Goal: Task Accomplishment & Management: Complete application form

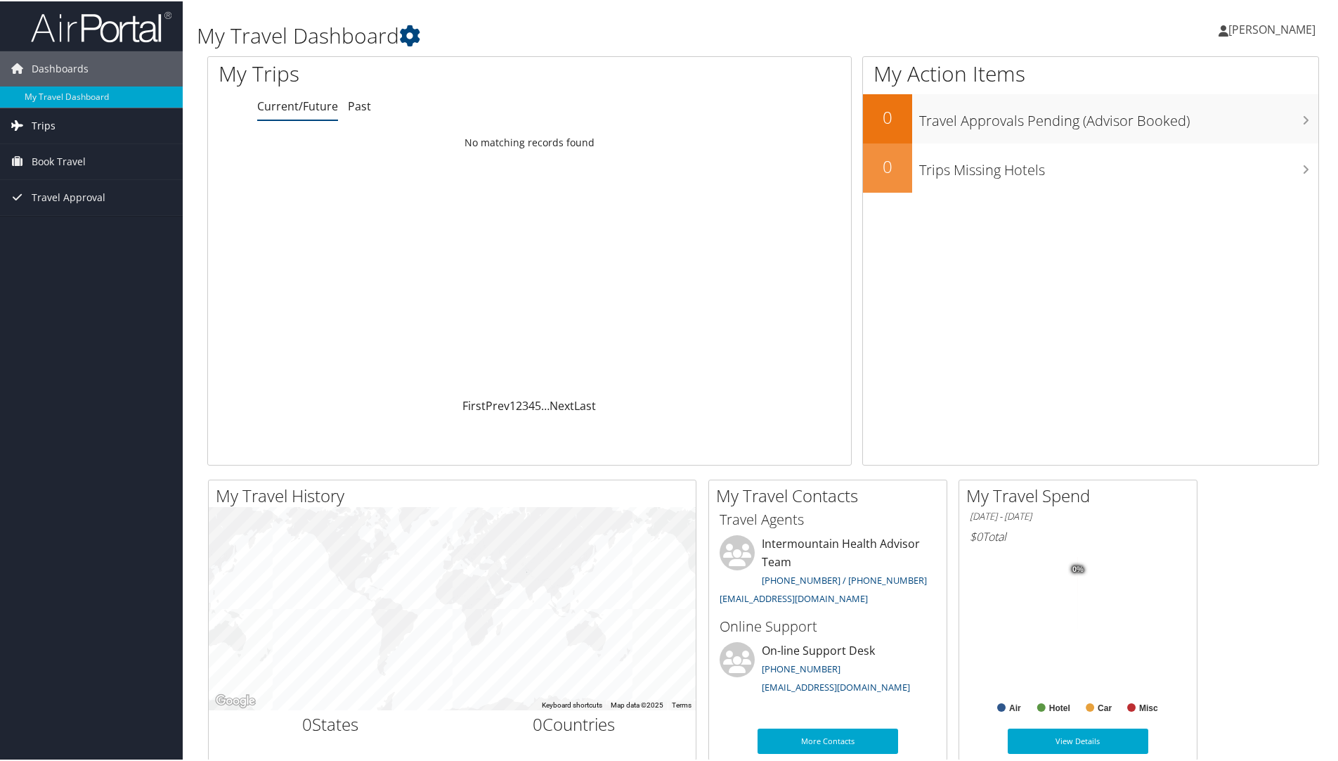
click at [107, 136] on link "Trips" at bounding box center [91, 124] width 183 height 35
click at [86, 228] on link "Book Travel" at bounding box center [91, 223] width 183 height 35
click at [89, 256] on link "Agent Booking Request" at bounding box center [91, 251] width 183 height 21
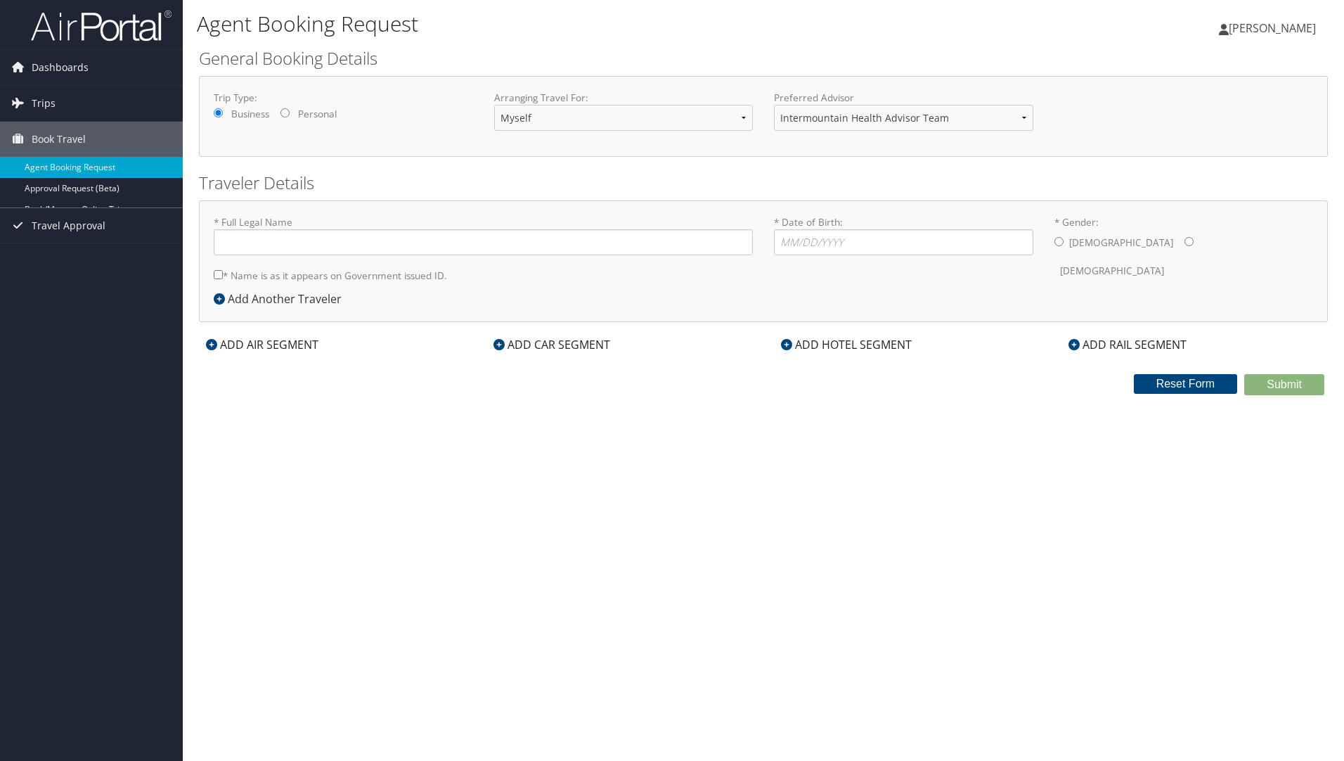
type input "[PERSON_NAME]"
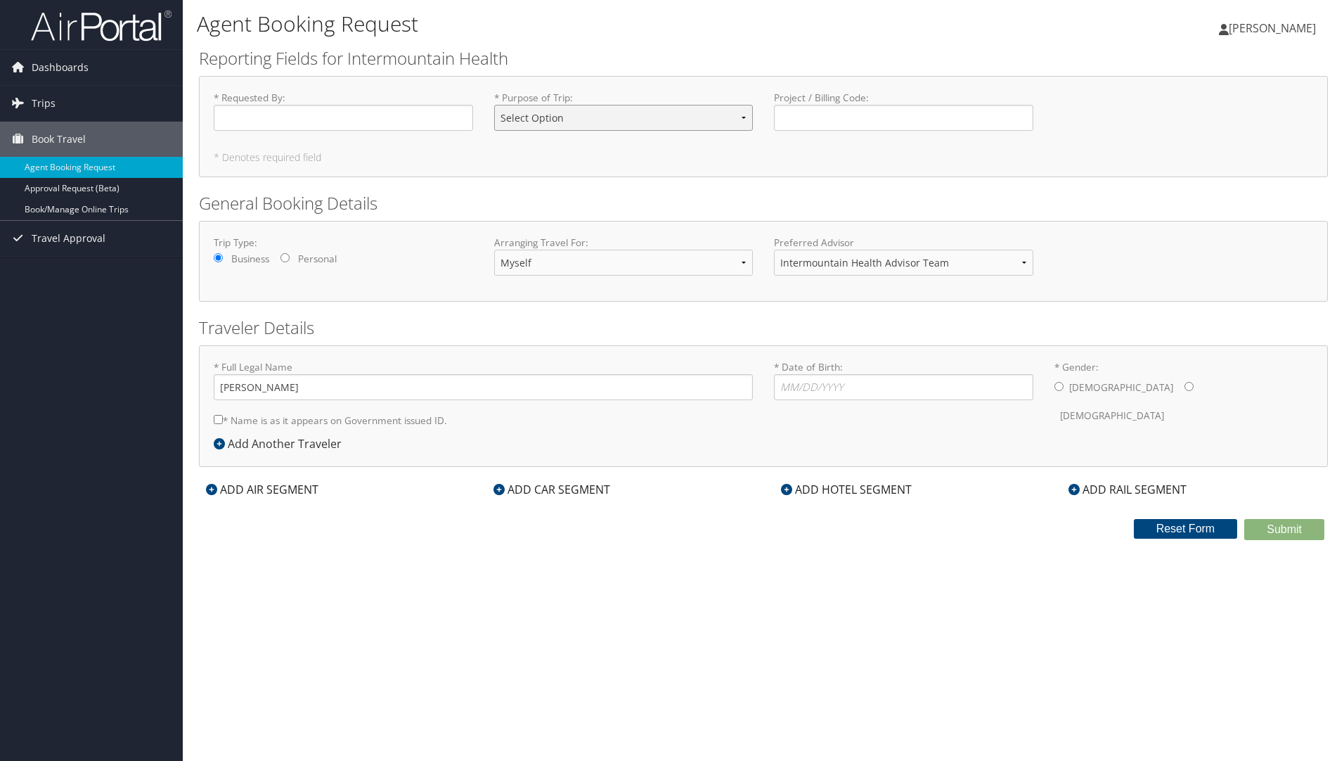
click at [742, 114] on select "Select Option 3rd Party Reimbursable Business CME Conf or Education Groups Pers…" at bounding box center [623, 118] width 259 height 26
select select "Conf or Education"
click at [494, 105] on select "Select Option 3rd Party Reimbursable Business CME Conf or Education Groups Pers…" at bounding box center [623, 118] width 259 height 26
click at [356, 110] on input "* Requested By : Required" at bounding box center [343, 118] width 259 height 26
click at [367, 117] on input "* Requested By : Required" at bounding box center [343, 118] width 259 height 26
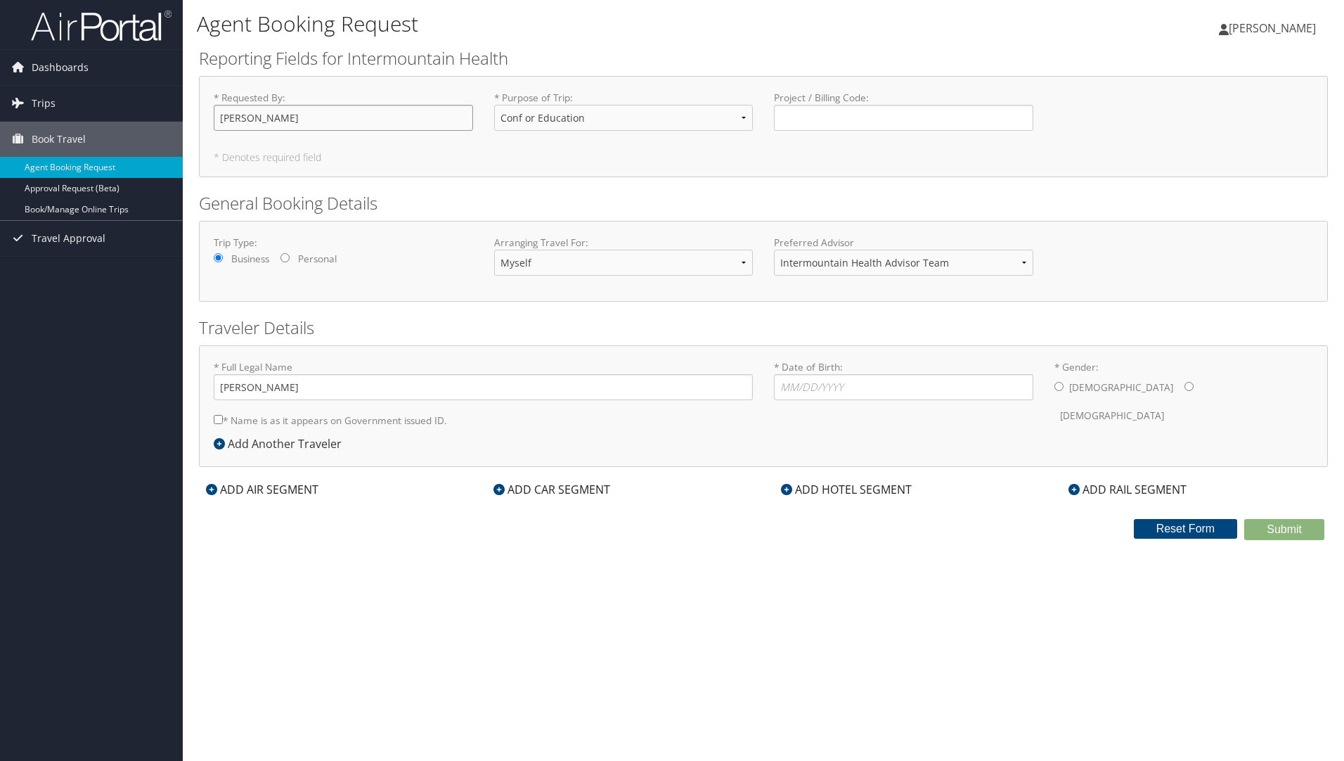
type input "[PERSON_NAME]"
click at [795, 397] on input "* Date of Birth: Invalid Date" at bounding box center [903, 387] width 259 height 26
type input "[DATE]"
click at [1184, 389] on input "* Gender: [DEMOGRAPHIC_DATA] [DEMOGRAPHIC_DATA]" at bounding box center [1188, 386] width 9 height 9
radio input "true"
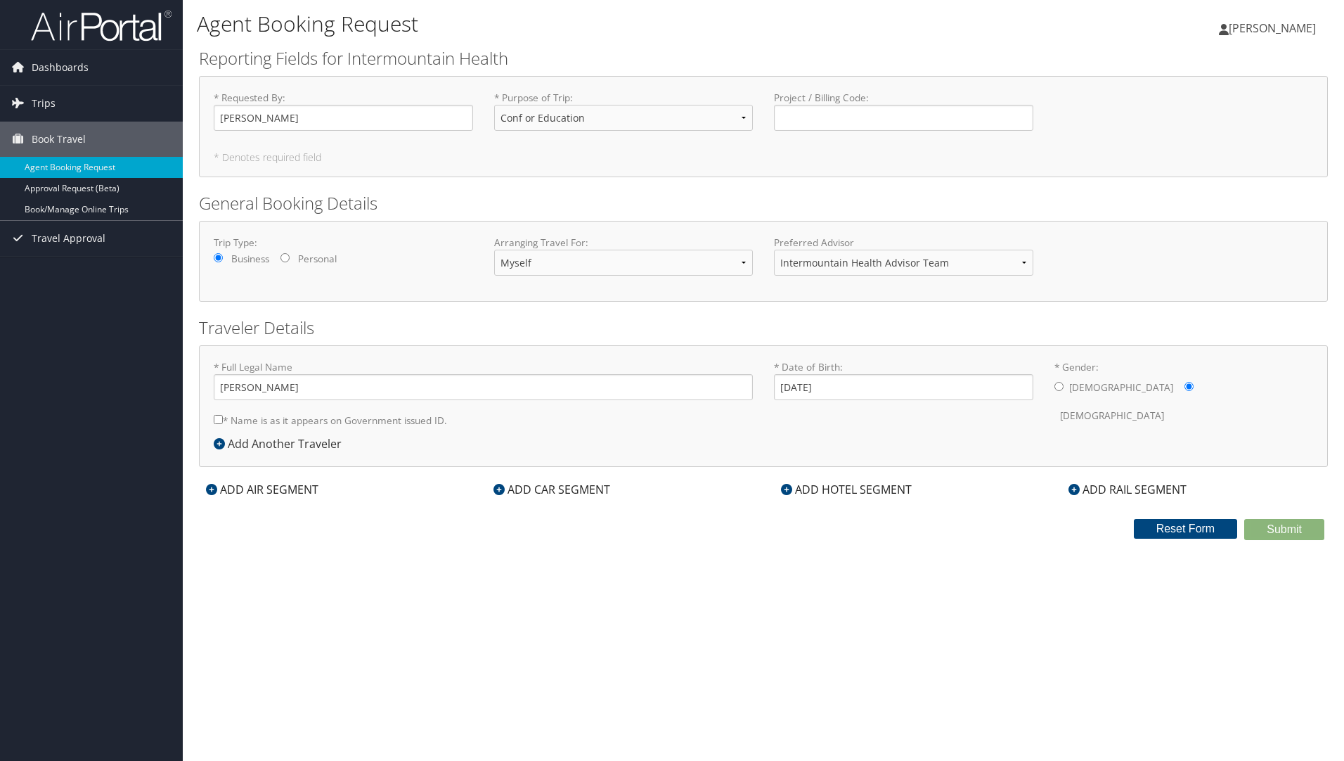
click at [209, 486] on icon at bounding box center [211, 489] width 11 height 11
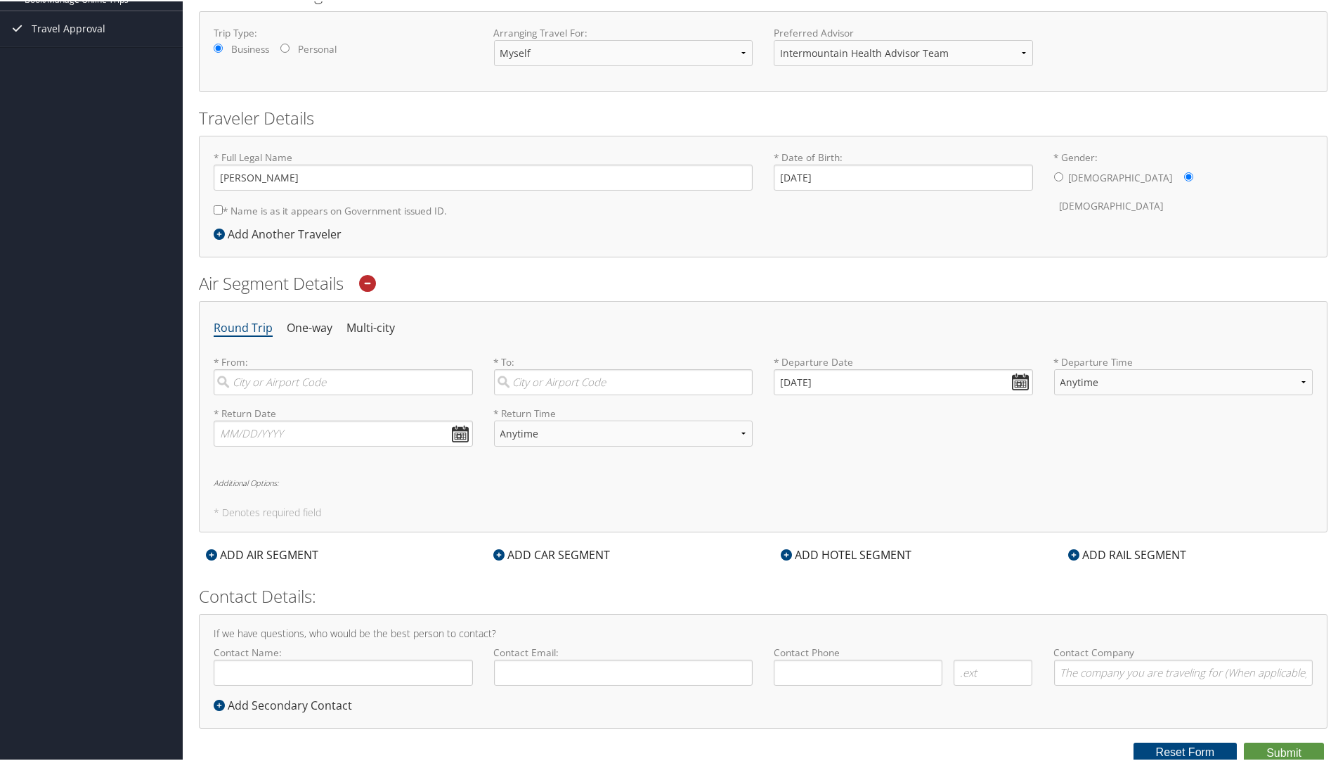
scroll to position [212, 0]
click at [344, 387] on input "search" at bounding box center [343, 379] width 259 height 26
click at [396, 368] on input "search" at bounding box center [343, 379] width 259 height 26
click at [577, 379] on input "search" at bounding box center [623, 379] width 259 height 26
click at [329, 387] on input "search" at bounding box center [343, 379] width 259 height 26
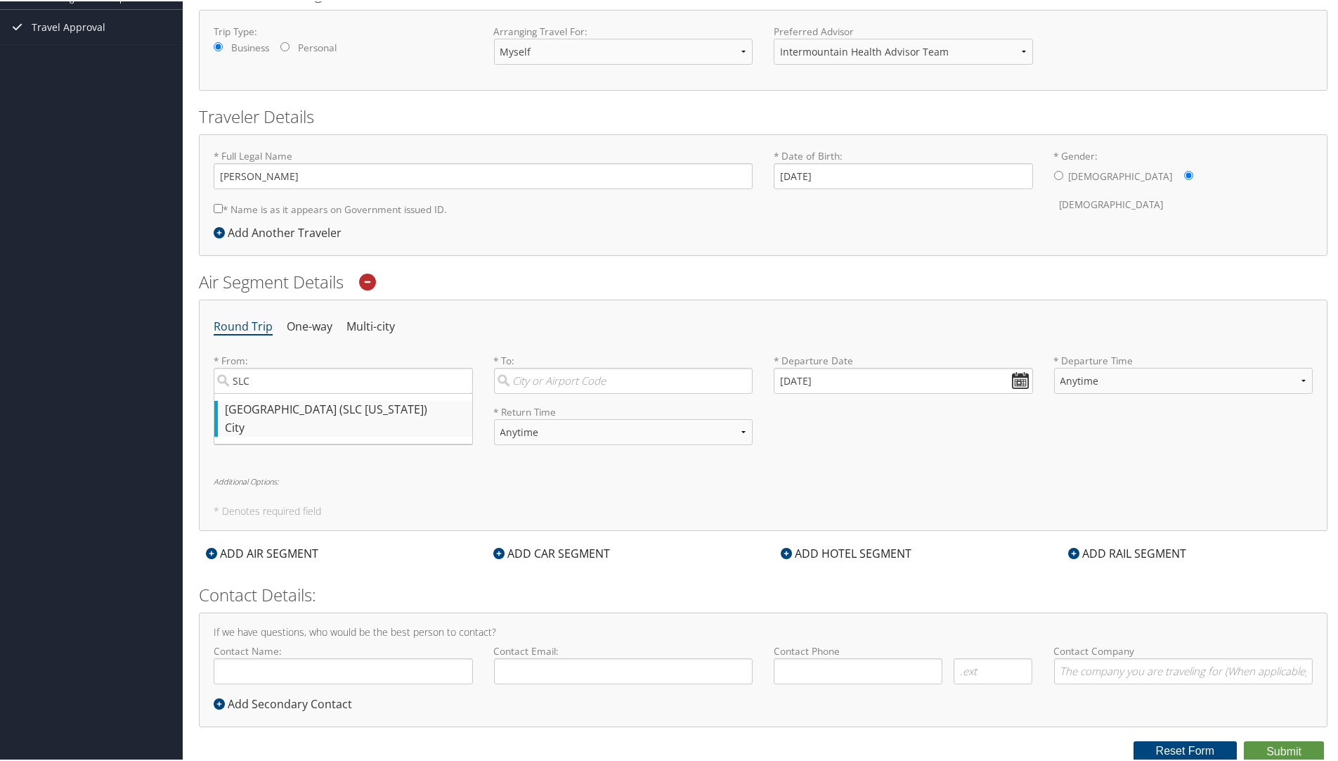
click at [332, 433] on div "City" at bounding box center [345, 427] width 240 height 18
click at [332, 392] on input "SLC" at bounding box center [343, 379] width 259 height 26
type input "[GEOGRAPHIC_DATA] (SLC [US_STATE])"
click at [561, 381] on input "search" at bounding box center [623, 379] width 259 height 26
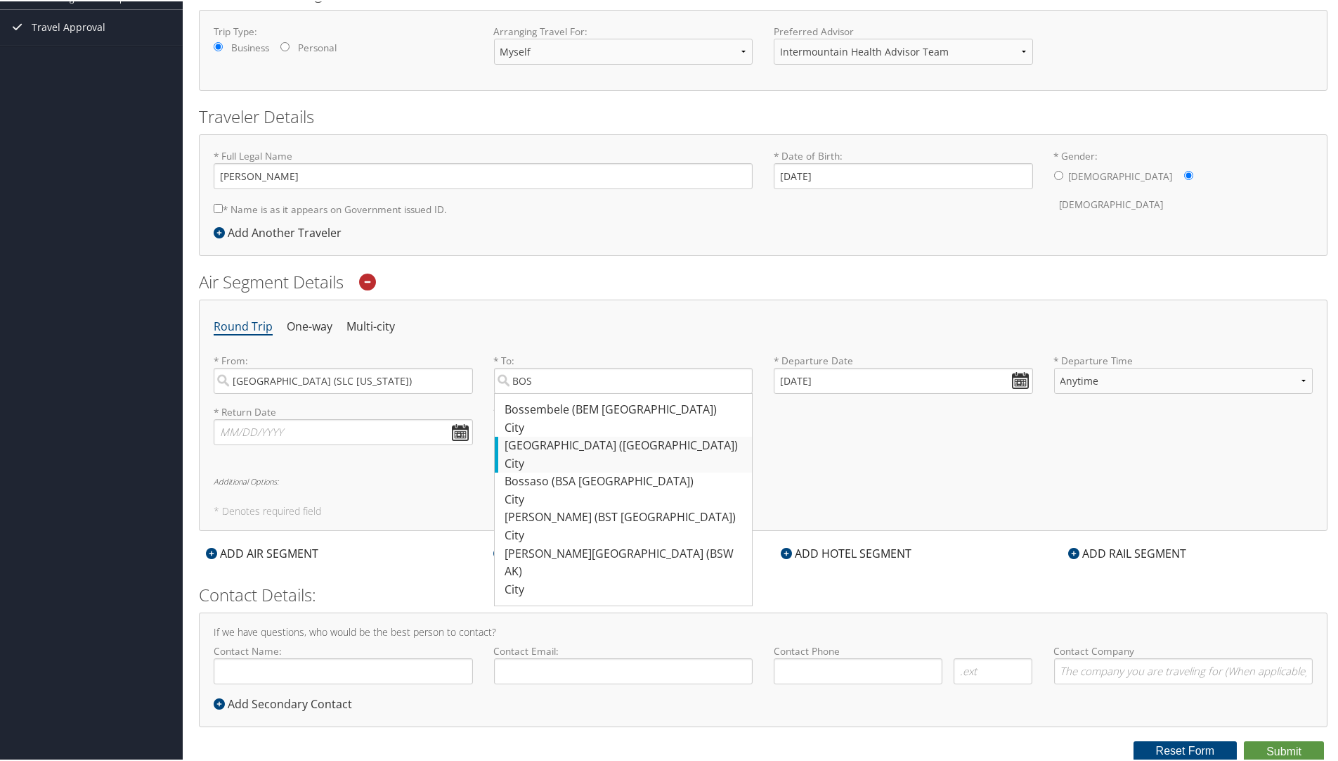
click at [591, 450] on div "[GEOGRAPHIC_DATA] ([GEOGRAPHIC_DATA])" at bounding box center [625, 444] width 240 height 18
click at [591, 392] on input "BOS" at bounding box center [623, 379] width 259 height 26
type input "[GEOGRAPHIC_DATA] ([GEOGRAPHIC_DATA])"
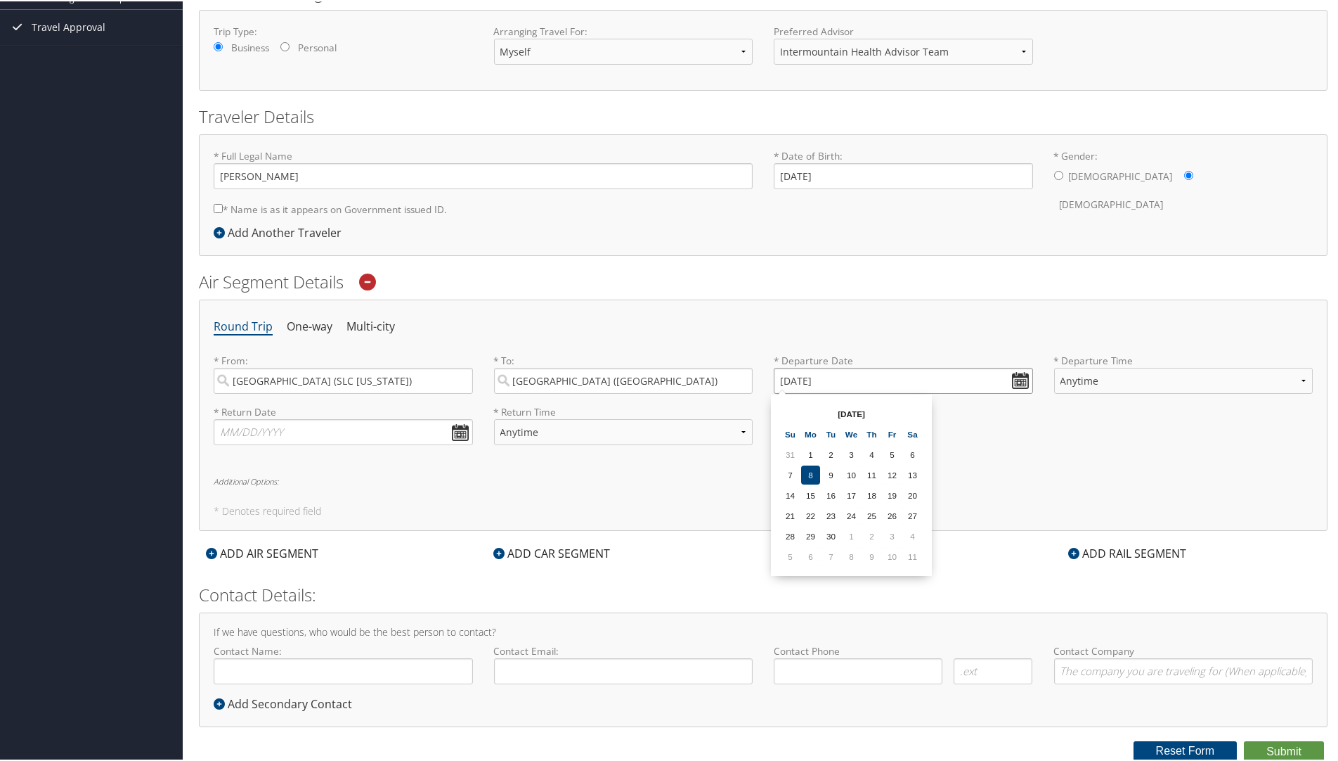
click at [1022, 373] on input "[DATE]" at bounding box center [903, 379] width 259 height 26
click at [879, 536] on td "2" at bounding box center [871, 534] width 19 height 19
type input "[DATE]"
click at [1163, 382] on select "Anytime Early Morning (5AM-7AM) Morning (7AM-12PM) Afternoon (12PM-5PM) Evening…" at bounding box center [1183, 379] width 259 height 26
select select "5PM-10PM"
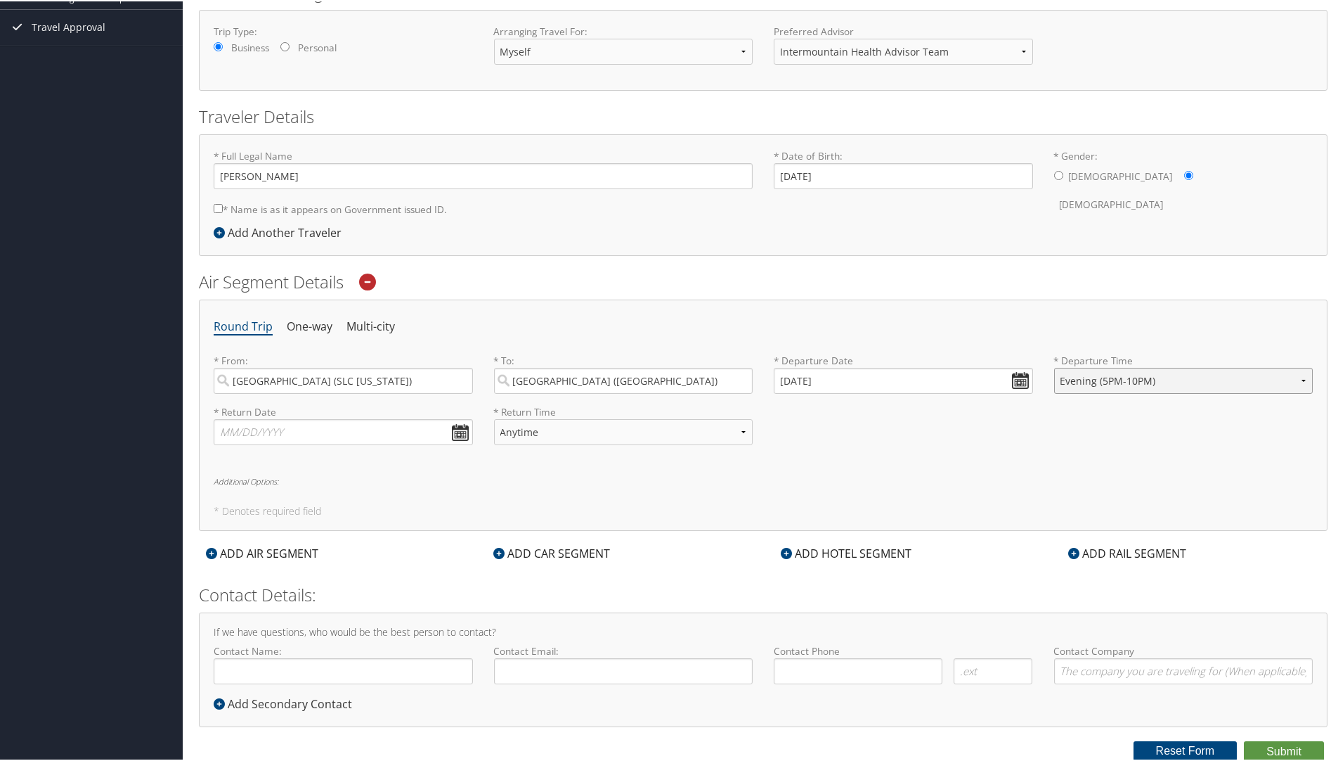
click at [1054, 366] on select "Anytime Early Morning (5AM-7AM) Morning (7AM-12PM) Afternoon (12PM-5PM) Evening…" at bounding box center [1183, 379] width 259 height 26
click at [458, 432] on input "text" at bounding box center [343, 431] width 259 height 26
click at [247, 604] on td "6" at bounding box center [253, 606] width 19 height 19
type input "[DATE]"
click at [462, 432] on input "[DATE]" at bounding box center [343, 431] width 259 height 26
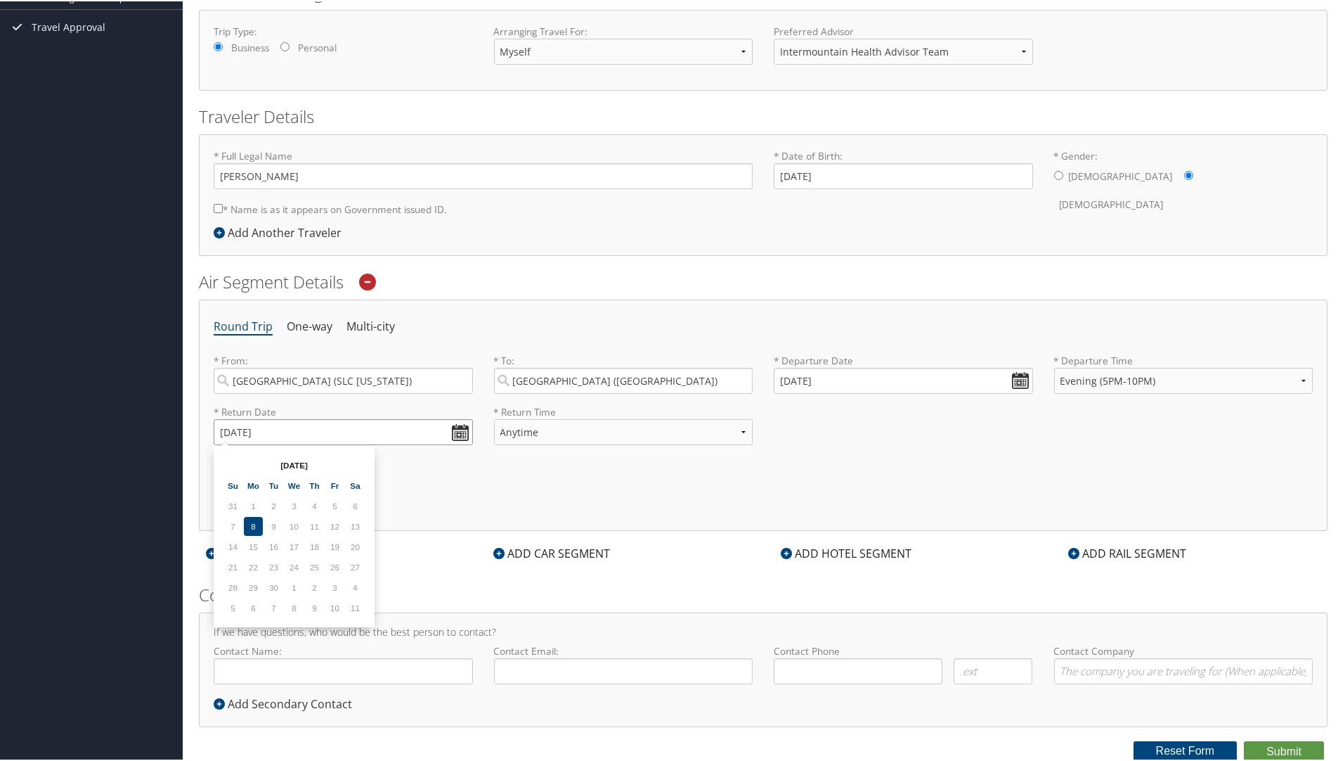
click at [462, 432] on input "[DATE]" at bounding box center [343, 431] width 259 height 26
click at [737, 432] on select "Anytime Early Morning (5AM-7AM) Morning (7AM-12PM) Afternoon (12PM-5PM) Evening…" at bounding box center [623, 431] width 259 height 26
select select "5AM-7AM"
click at [494, 418] on select "Anytime Early Morning (5AM-7AM) Morning (7AM-12PM) Afternoon (12PM-5PM) Evening…" at bounding box center [623, 431] width 259 height 26
click at [500, 551] on icon at bounding box center [498, 551] width 11 height 11
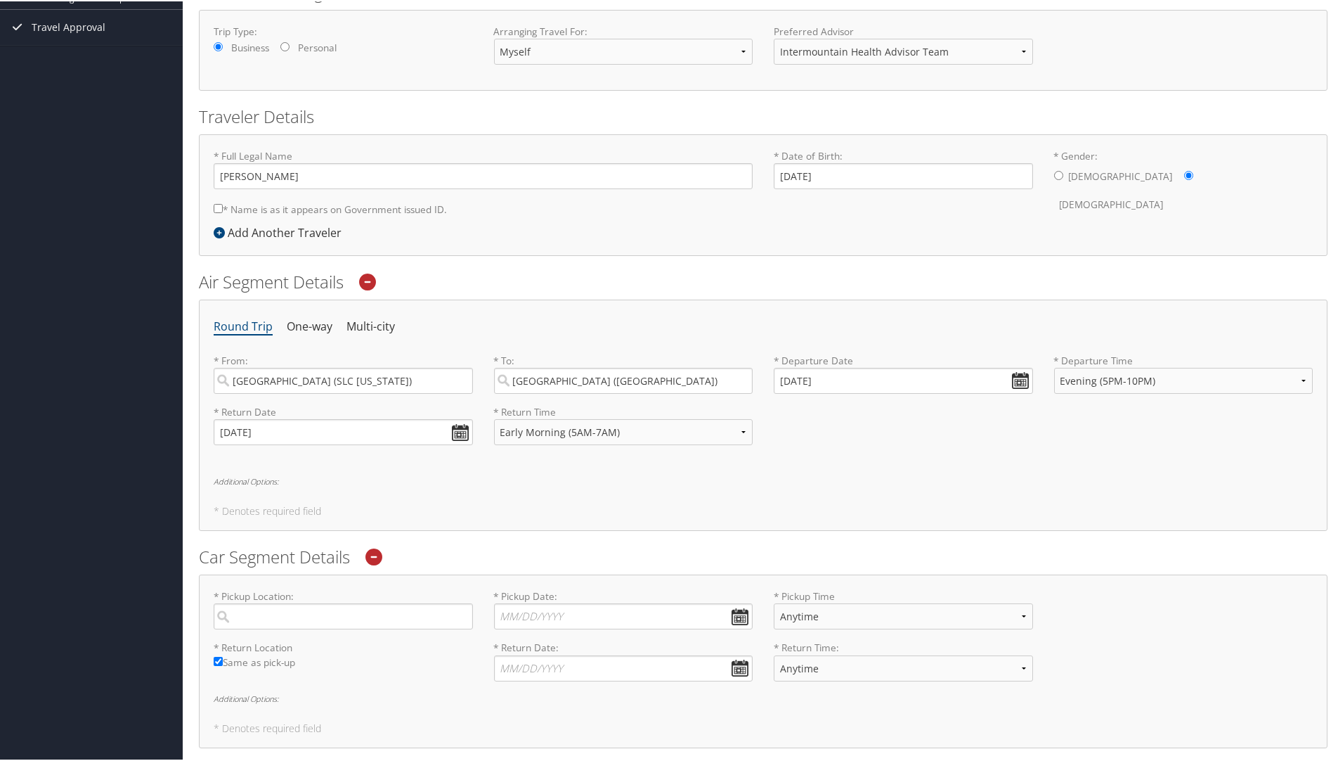
scroll to position [423, 0]
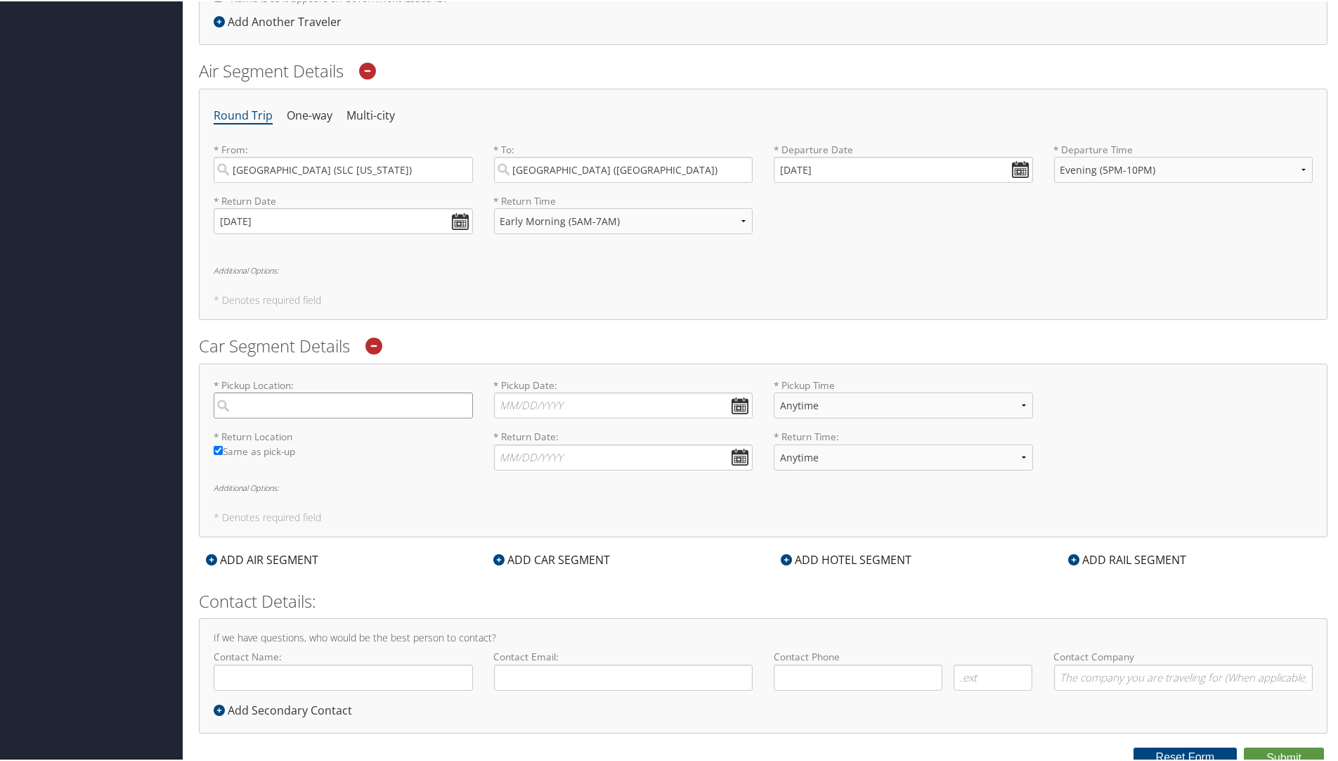
click at [451, 410] on input "search" at bounding box center [343, 404] width 259 height 26
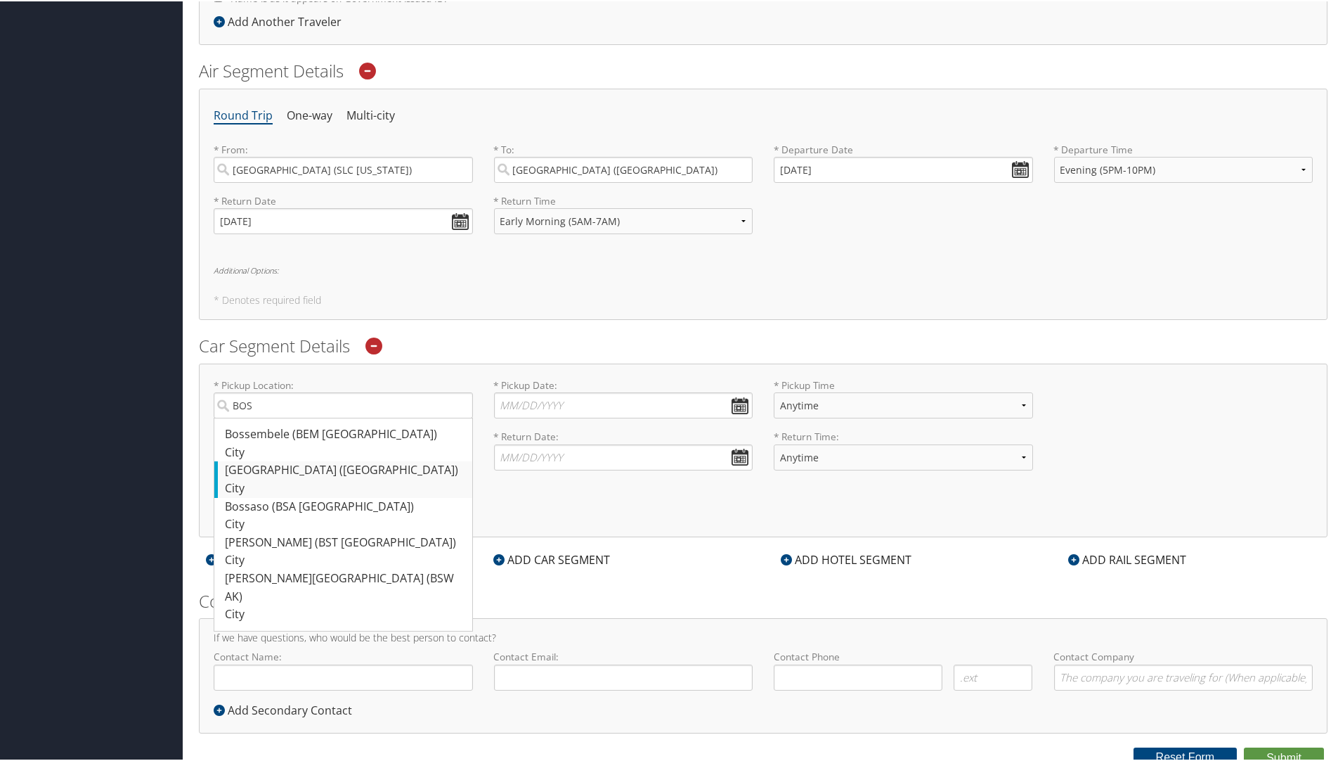
click at [289, 473] on div "[GEOGRAPHIC_DATA] ([GEOGRAPHIC_DATA])" at bounding box center [345, 469] width 240 height 18
click at [289, 417] on input "BOS" at bounding box center [343, 404] width 259 height 26
type input "[GEOGRAPHIC_DATA]"
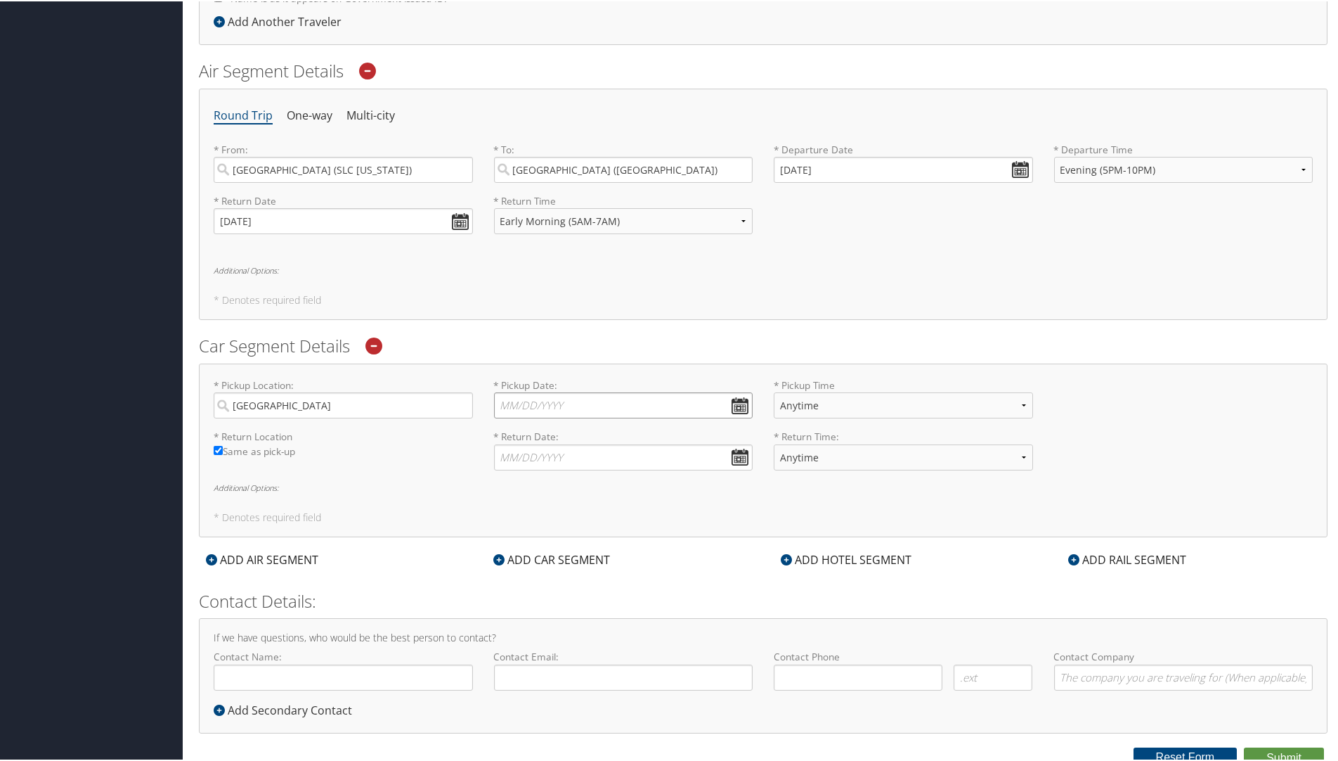
click at [745, 405] on input "* Pickup Date: Dates must be valid" at bounding box center [623, 404] width 259 height 26
click at [598, 562] on td "2" at bounding box center [593, 559] width 19 height 19
type input "[DATE]"
click at [1026, 407] on select "Anytime 12:00 AM 1:00 AM 2:00 AM 3:00 AM 4:00 AM 5:00 AM 6:00 AM 7:00 AM 8:00 A…" at bounding box center [903, 404] width 259 height 26
select select "12:00 AM"
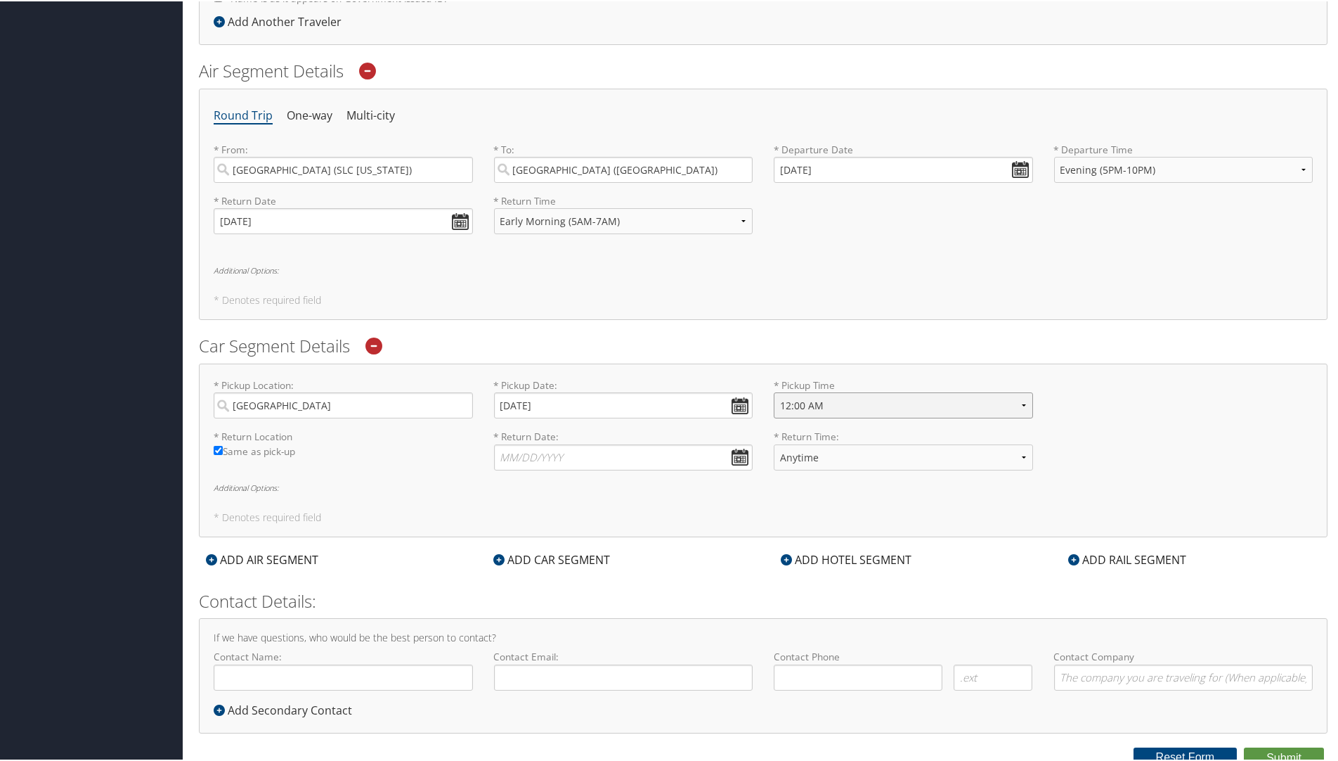
click at [774, 391] on select "Anytime 12:00 AM 1:00 AM 2:00 AM 3:00 AM 4:00 AM 5:00 AM 6:00 AM 7:00 AM 8:00 A…" at bounding box center [903, 404] width 259 height 26
click at [1018, 405] on select "Anytime 12:00 AM 1:00 AM 2:00 AM 3:00 AM 4:00 AM 5:00 AM 6:00 AM 7:00 AM 8:00 A…" at bounding box center [903, 404] width 259 height 26
click at [740, 403] on input "[DATE]" at bounding box center [623, 404] width 259 height 26
click at [739, 410] on input "[DATE]" at bounding box center [623, 404] width 259 height 26
click at [612, 562] on td "3" at bounding box center [613, 559] width 19 height 19
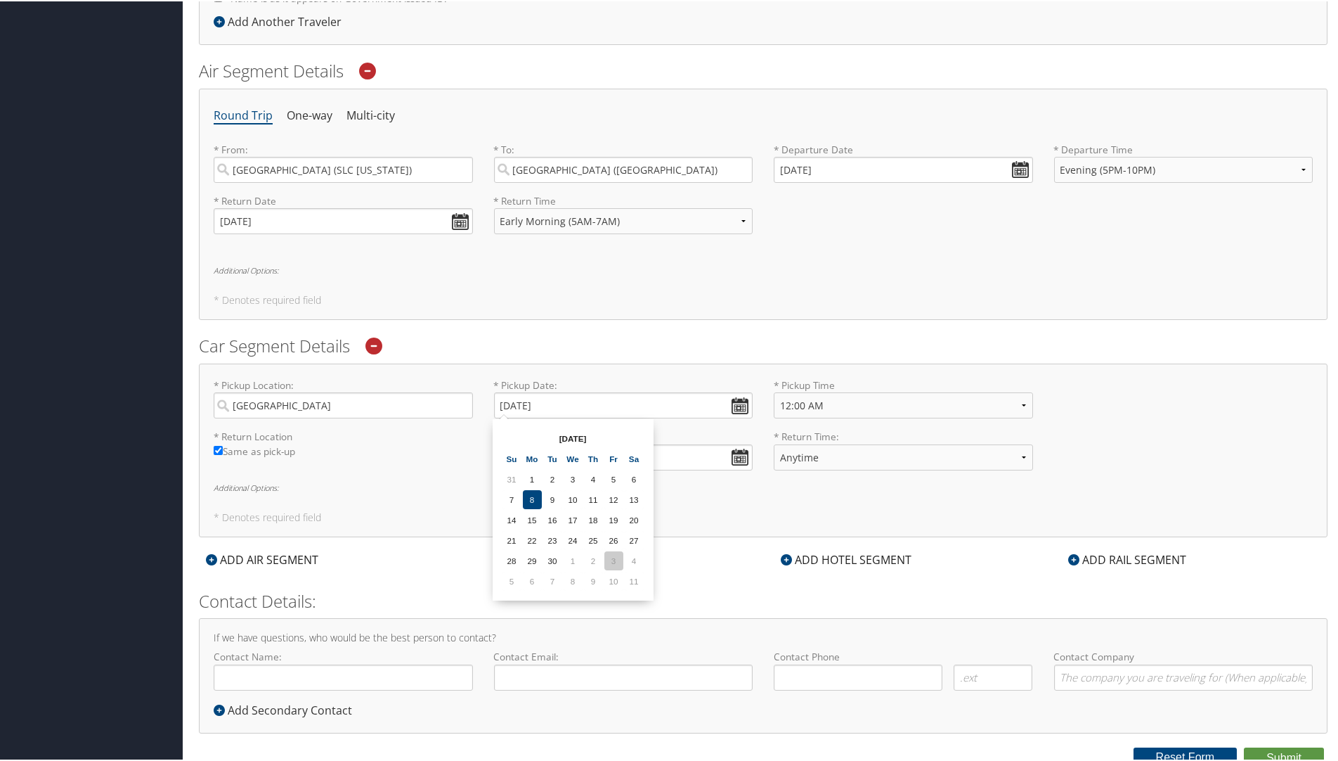
type input "[DATE]"
click at [742, 456] on input "* Return Date: Dates must be valid" at bounding box center [623, 456] width 259 height 26
click at [530, 635] on td "6" at bounding box center [532, 631] width 19 height 19
type input "[DATE]"
click at [1017, 454] on select "Anytime 12:00 AM 1:00 AM 2:00 AM 3:00 AM 4:00 AM 5:00 AM 6:00 AM 7:00 AM 8:00 A…" at bounding box center [903, 456] width 259 height 26
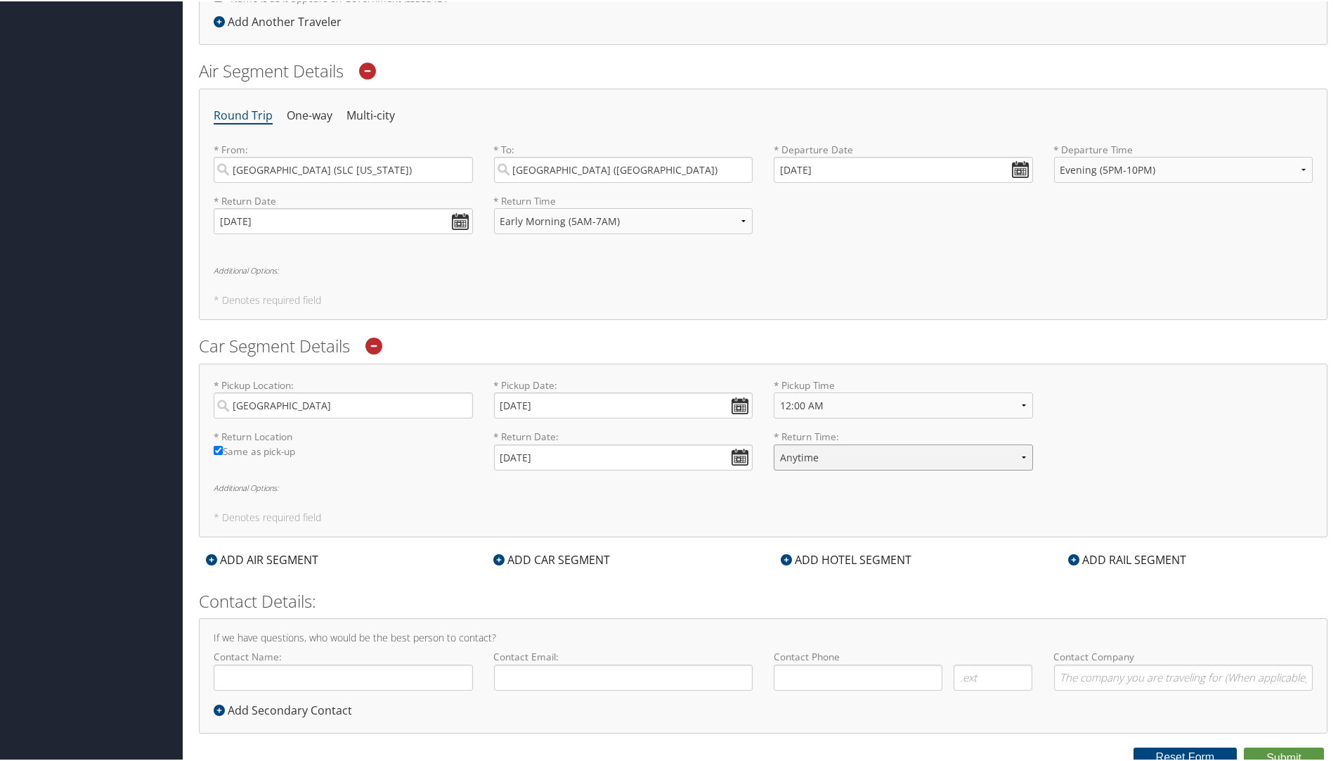
select select "4:00 AM"
click at [774, 443] on select "Anytime 12:00 AM 1:00 AM 2:00 AM 3:00 AM 4:00 AM 5:00 AM 6:00 AM 7:00 AM 8:00 A…" at bounding box center [903, 456] width 259 height 26
click at [661, 537] on form "Reporting Fields for Intermountain Health * Requested By : [PERSON_NAME] Requir…" at bounding box center [763, 194] width 1129 height 1143
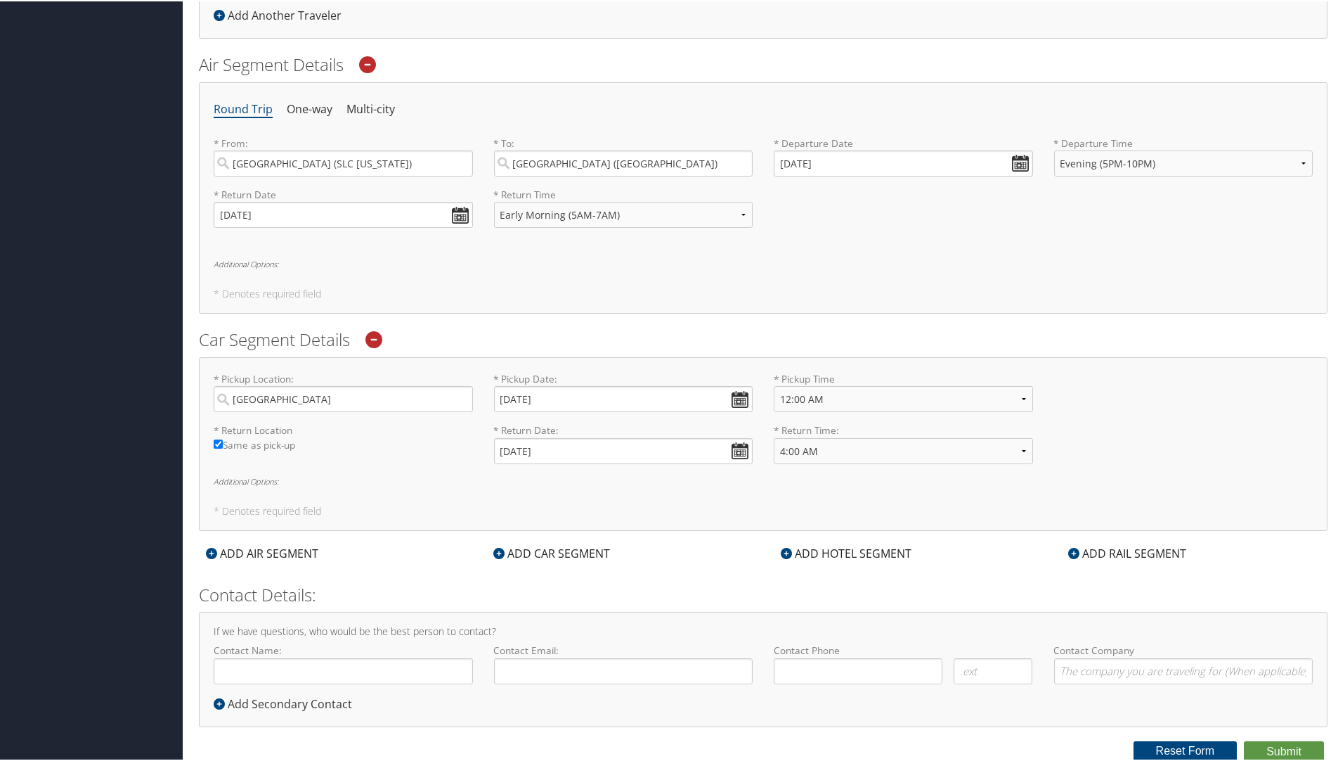
click at [781, 554] on icon at bounding box center [786, 551] width 11 height 11
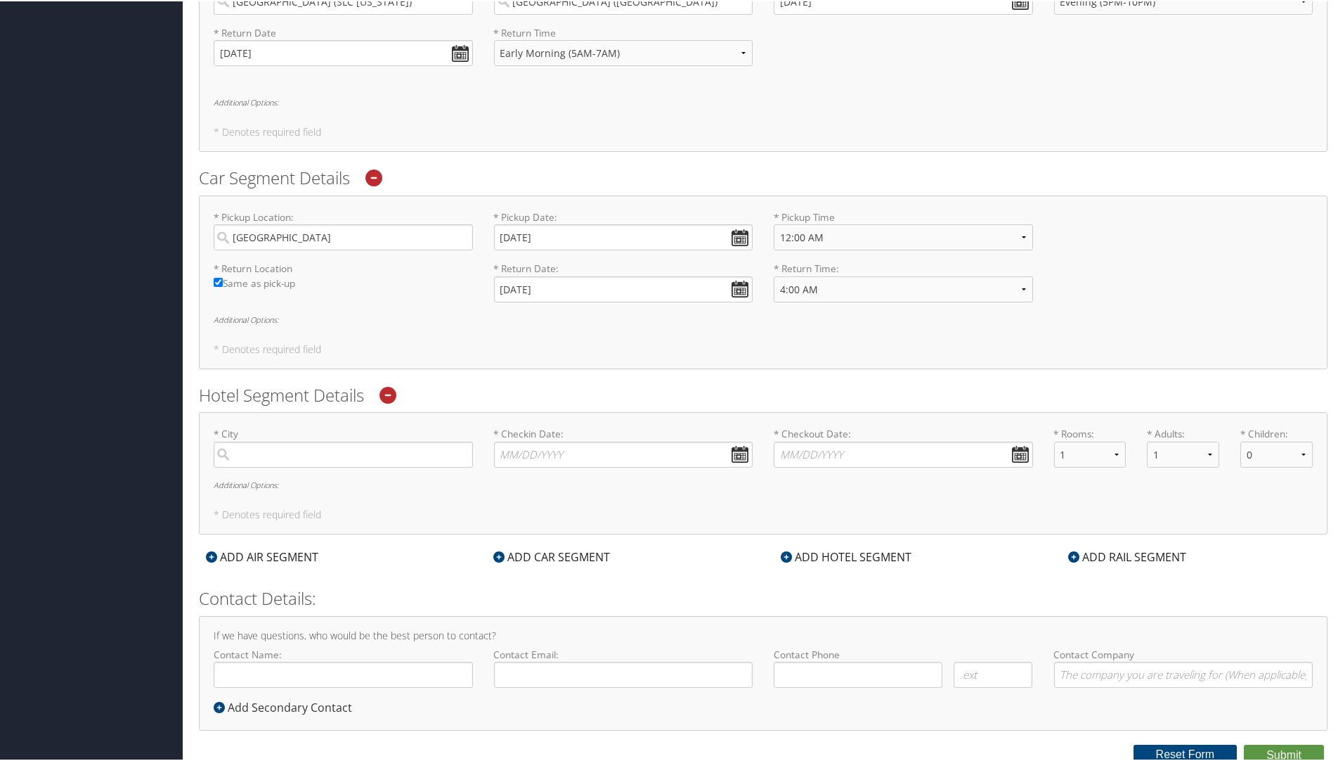
scroll to position [595, 0]
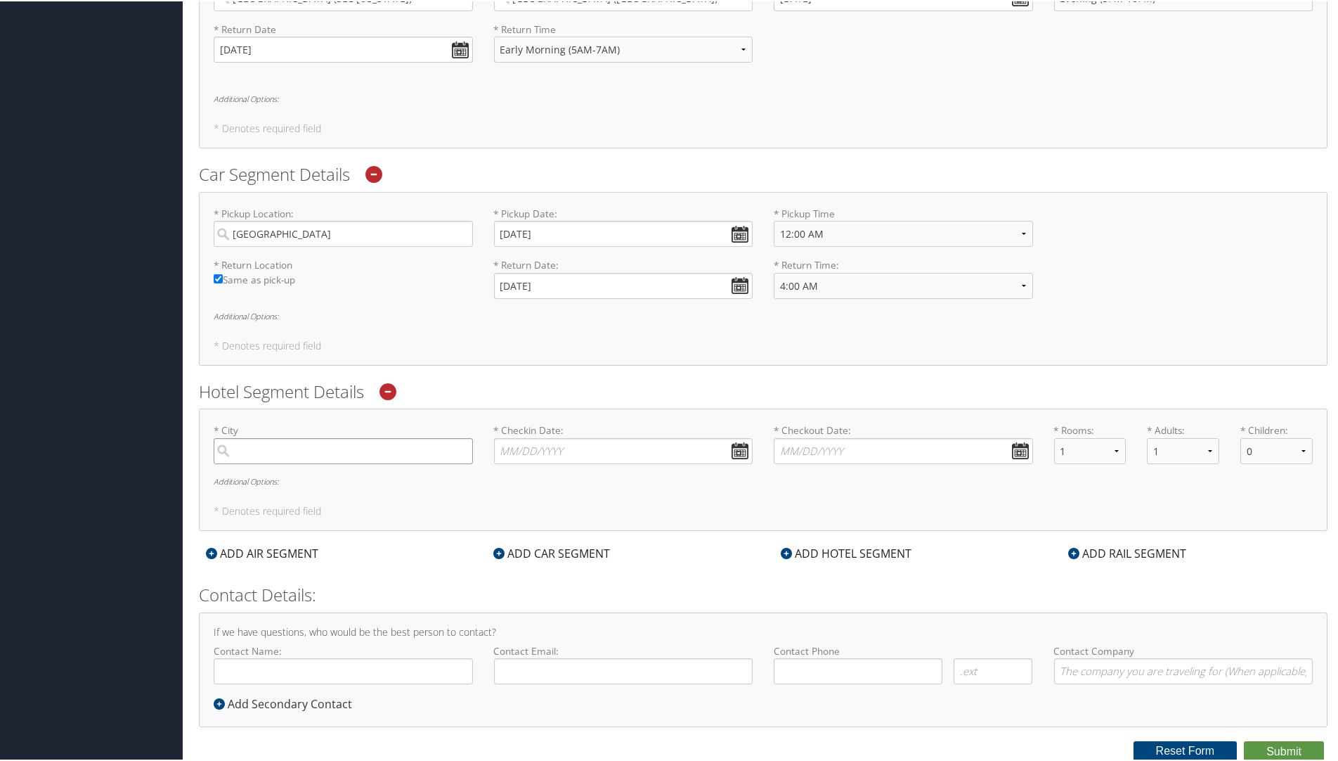
click at [437, 453] on input "search" at bounding box center [343, 449] width 259 height 26
click at [301, 477] on div "[GEOGRAPHIC_DATA] ([GEOGRAPHIC_DATA])" at bounding box center [345, 479] width 240 height 18
click at [301, 462] on input "[GEOGRAPHIC_DATA]" at bounding box center [343, 449] width 259 height 26
type input "[GEOGRAPHIC_DATA]"
click at [737, 456] on input "* Checkin Date: Dates must be valid" at bounding box center [623, 449] width 259 height 26
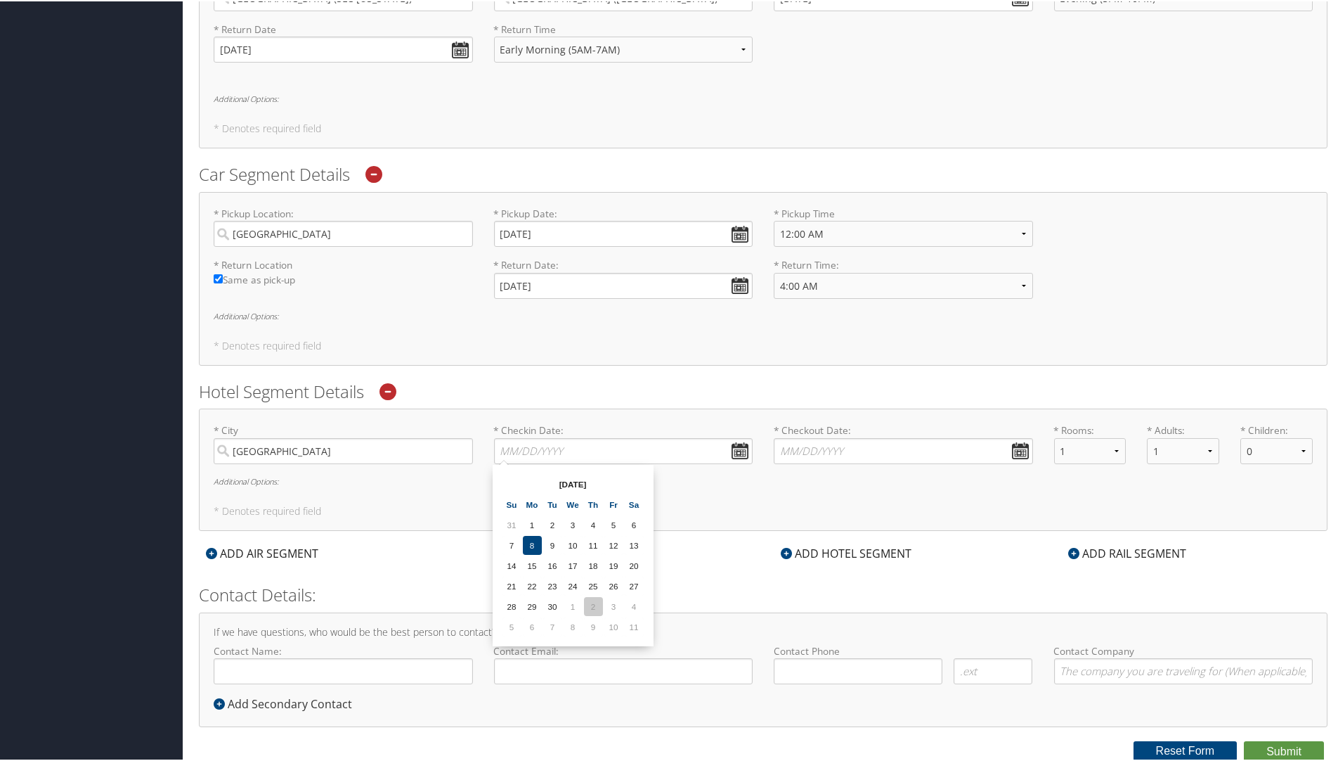
click at [595, 612] on td "2" at bounding box center [593, 604] width 19 height 19
type input "[DATE]"
click at [1024, 449] on input "* Checkout Date: Dates must be valid" at bounding box center [903, 449] width 259 height 26
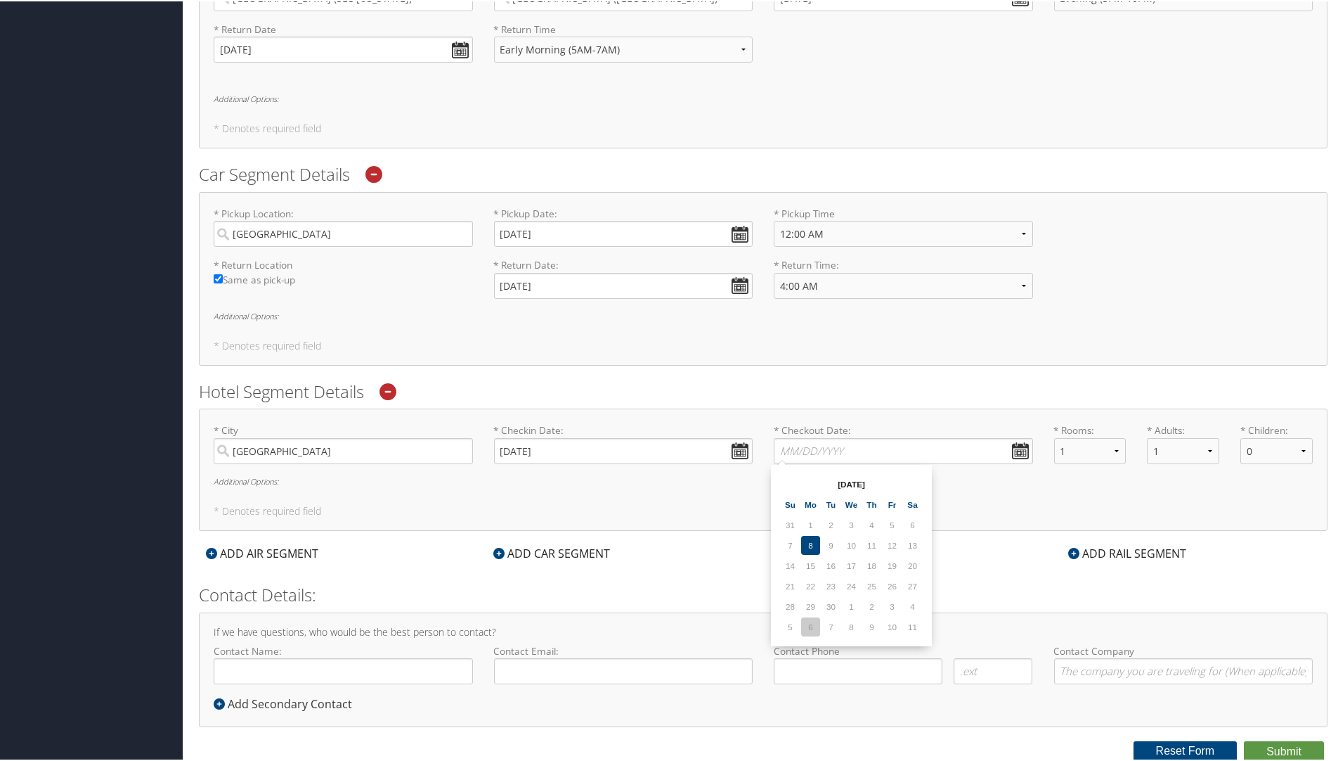
click at [816, 626] on td "6" at bounding box center [810, 625] width 19 height 19
type input "[DATE]"
click at [983, 484] on div "* City Boston Required * Checkin Date: [DATE] Dates must be valid * Checkout Da…" at bounding box center [763, 468] width 1129 height 122
click at [411, 666] on input "Contact Name:" at bounding box center [343, 669] width 259 height 26
type input "[PERSON_NAME]"
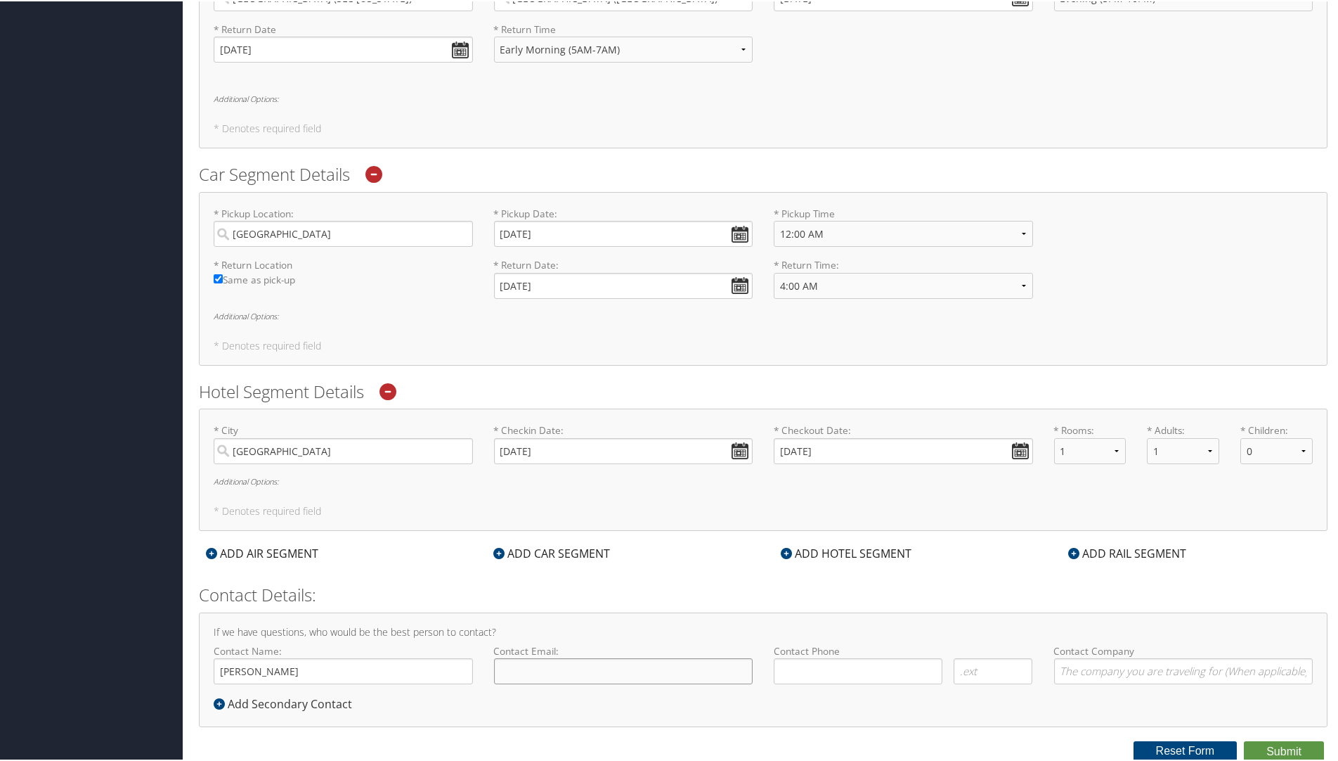
click at [697, 673] on input "Contact Email:" at bounding box center [623, 669] width 259 height 26
type input "[PERSON_NAME][EMAIL_ADDRESS][PERSON_NAME][DOMAIN_NAME]"
click at [848, 669] on input "( ) -" at bounding box center [858, 669] width 169 height 26
type input "[PHONE_NUMBER]"
click at [1129, 664] on input "Contact Company" at bounding box center [1183, 669] width 259 height 26
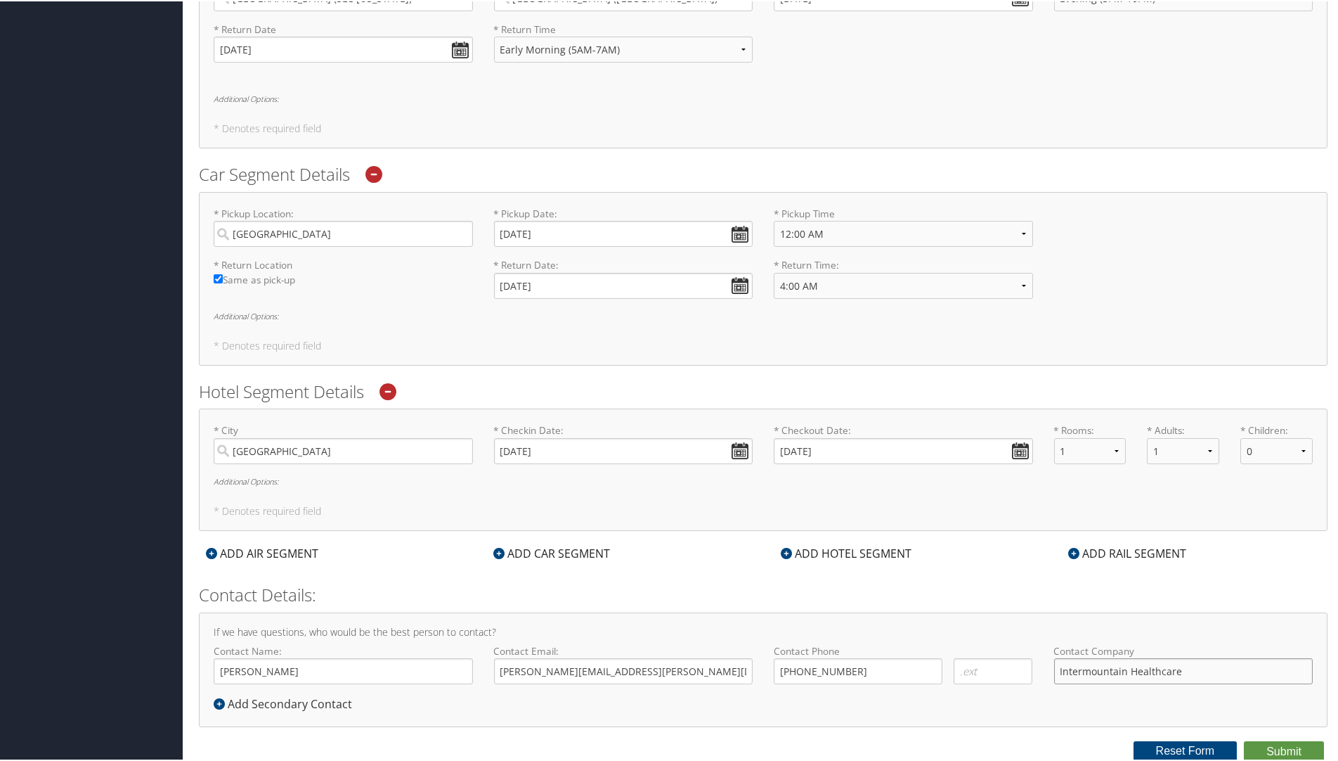
click at [1126, 671] on input "Intermountain Healthcare" at bounding box center [1183, 669] width 259 height 26
type input "Intermountain Healthcare"
click at [1300, 746] on button "Submit" at bounding box center [1284, 749] width 80 height 21
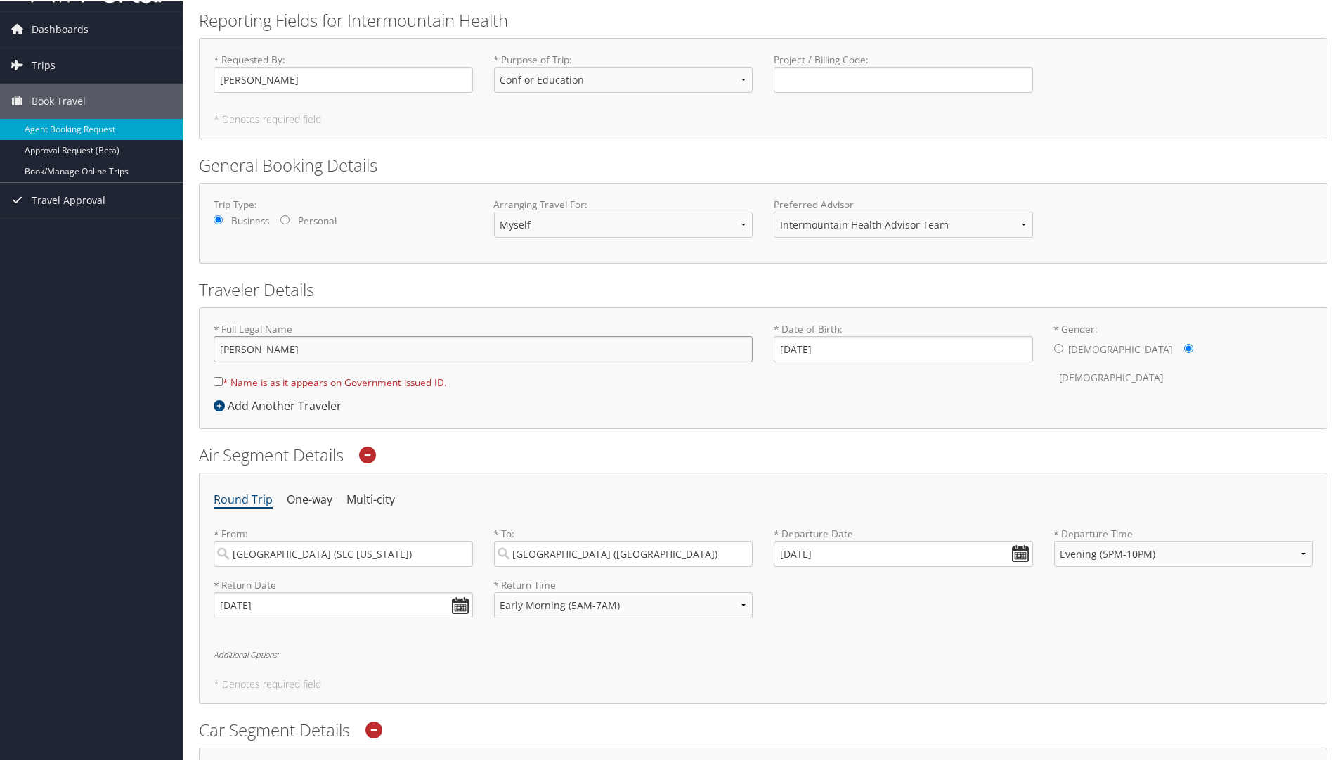
click at [259, 349] on input "[PERSON_NAME]" at bounding box center [483, 348] width 539 height 26
click at [256, 348] on input "[PERSON_NAME]" at bounding box center [483, 348] width 539 height 26
type input "[PERSON_NAME]"
click at [775, 383] on div "* Full Legal Name [PERSON_NAME] * Name is as it appears on Government issued ID…" at bounding box center [763, 358] width 1120 height 75
click at [219, 381] on input "* Name is as it appears on Government issued ID." at bounding box center [218, 379] width 9 height 9
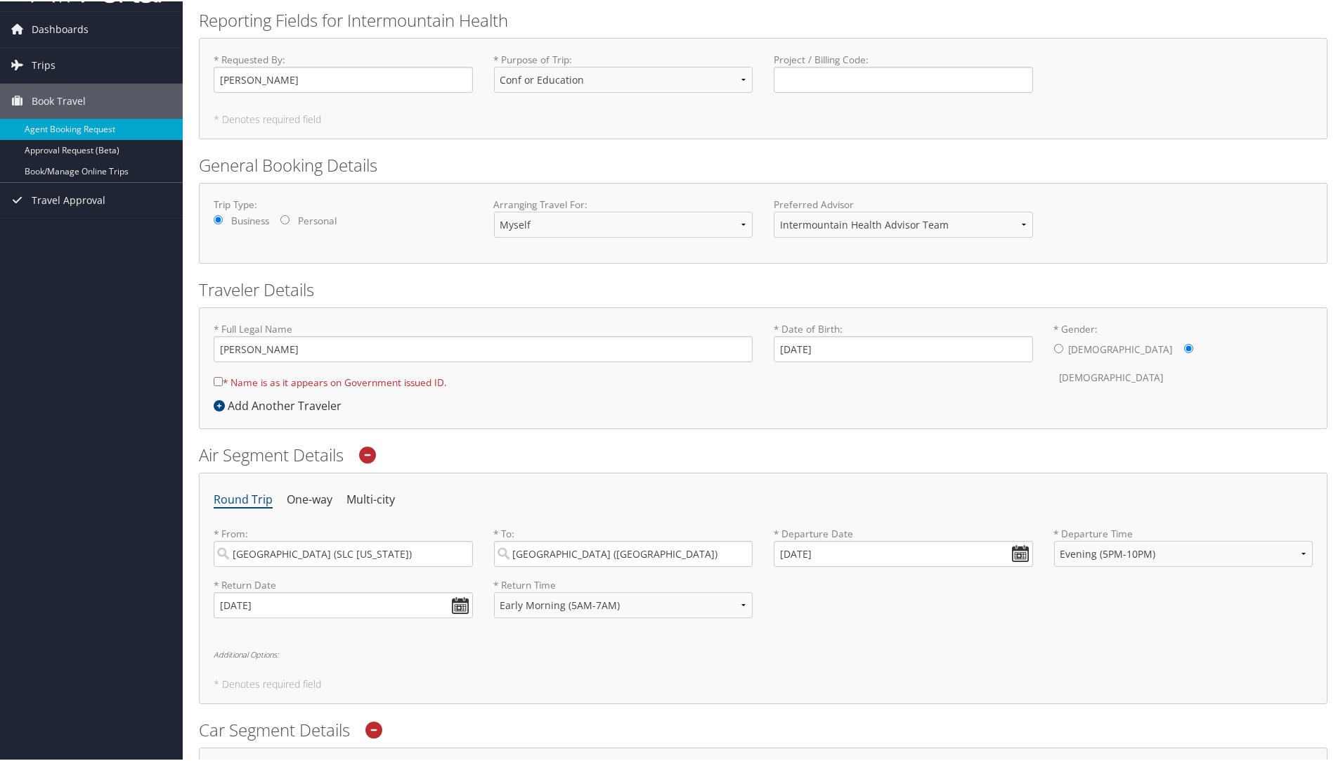
checkbox input "true"
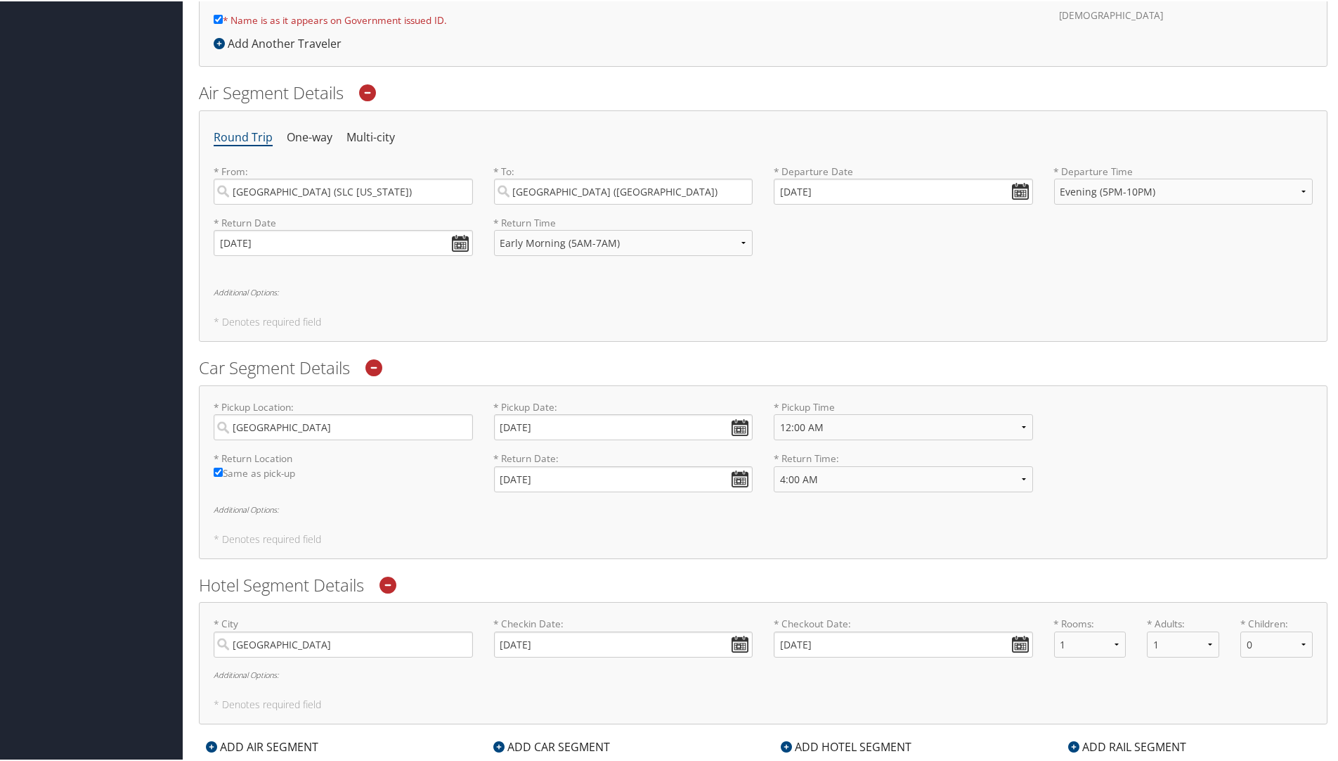
scroll to position [595, 0]
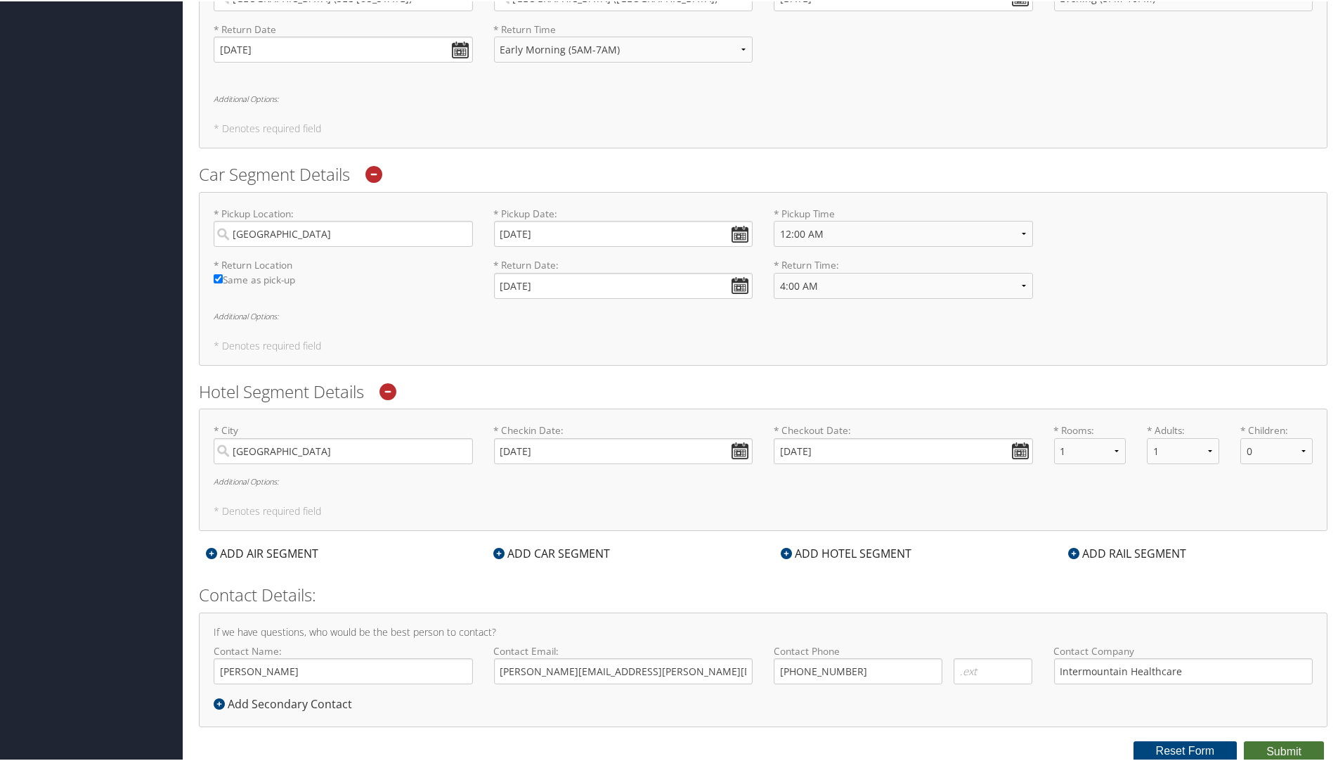
click at [1276, 750] on button "Submit" at bounding box center [1284, 749] width 80 height 21
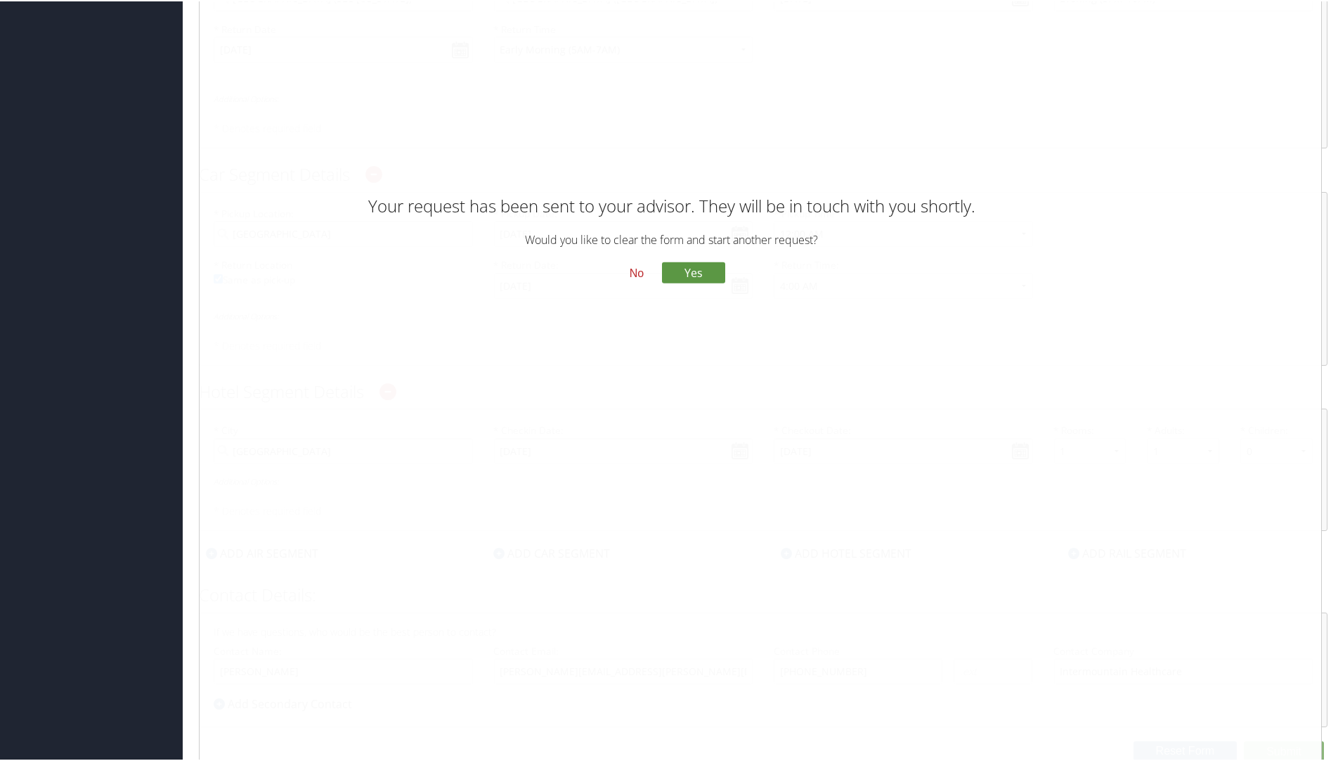
click at [627, 272] on button "No" at bounding box center [637, 272] width 37 height 24
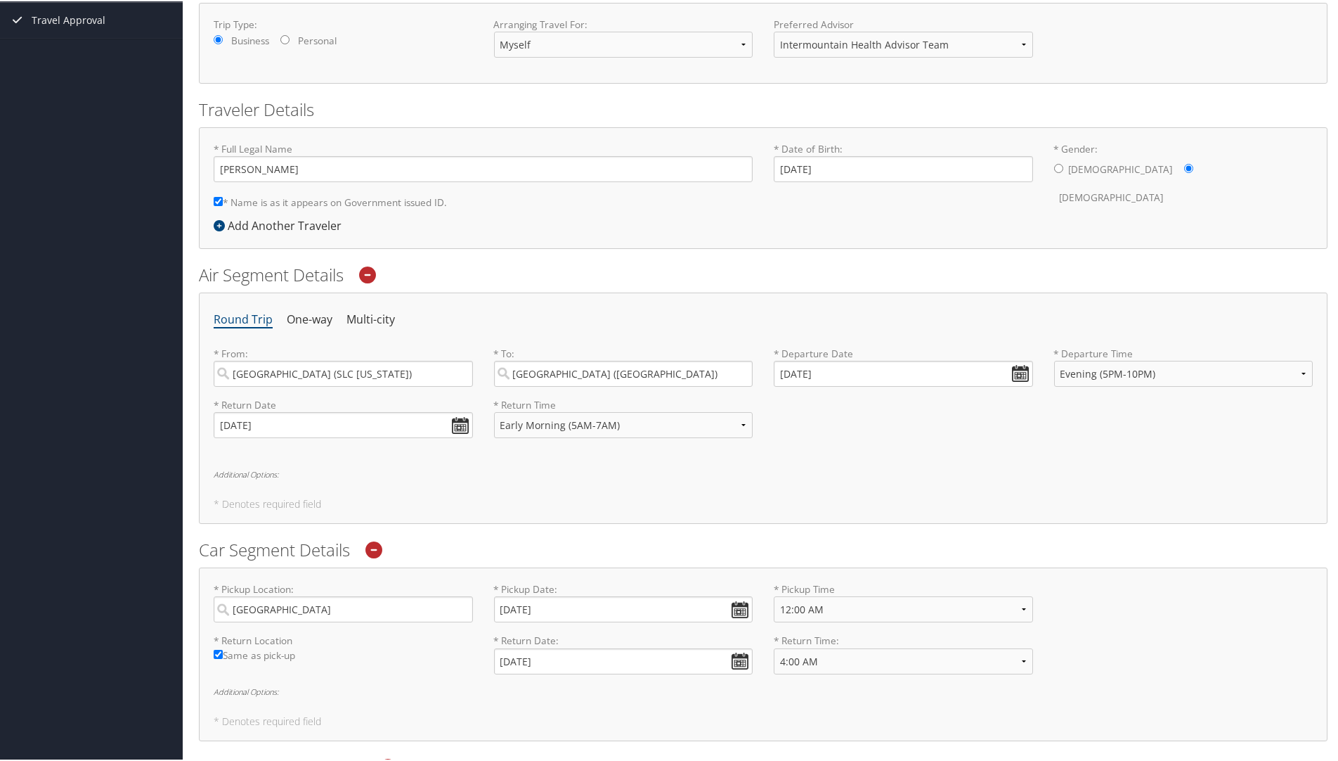
scroll to position [0, 0]
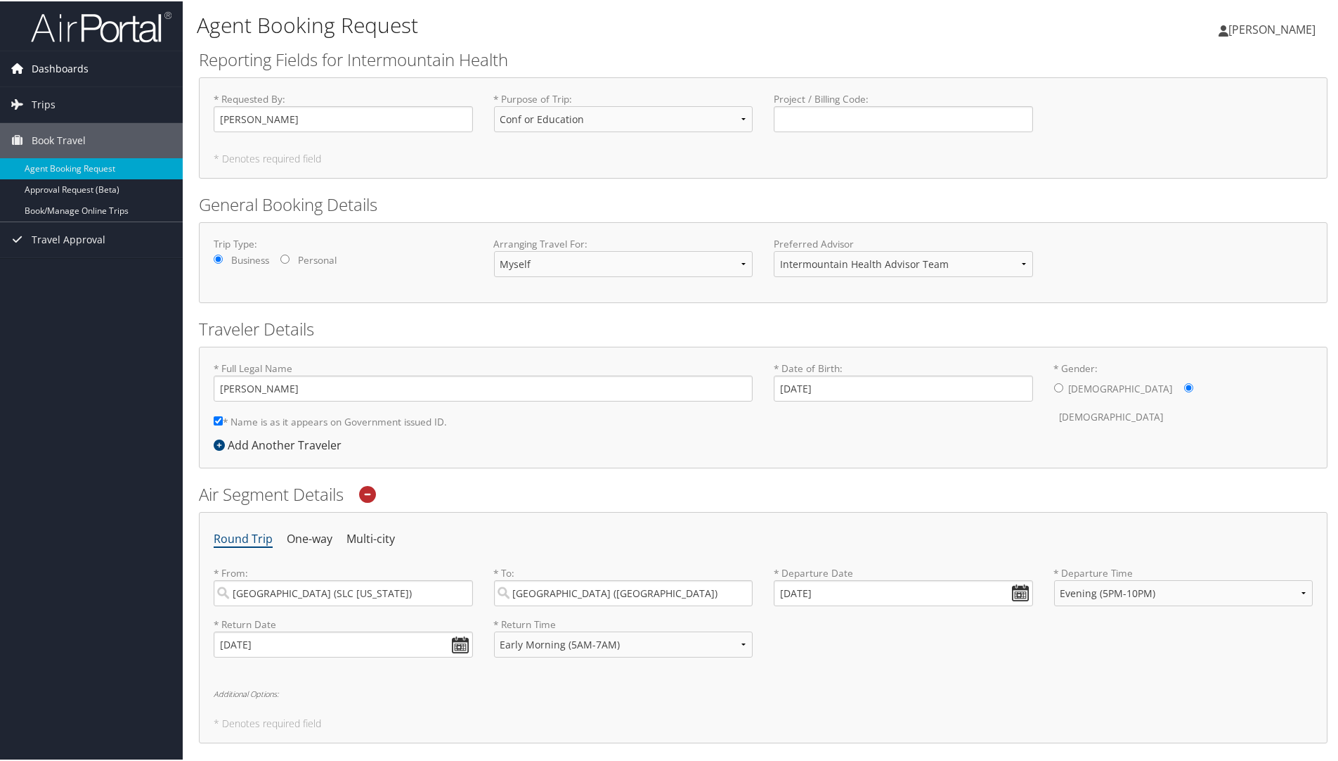
click at [69, 65] on span "Dashboards" at bounding box center [60, 67] width 57 height 35
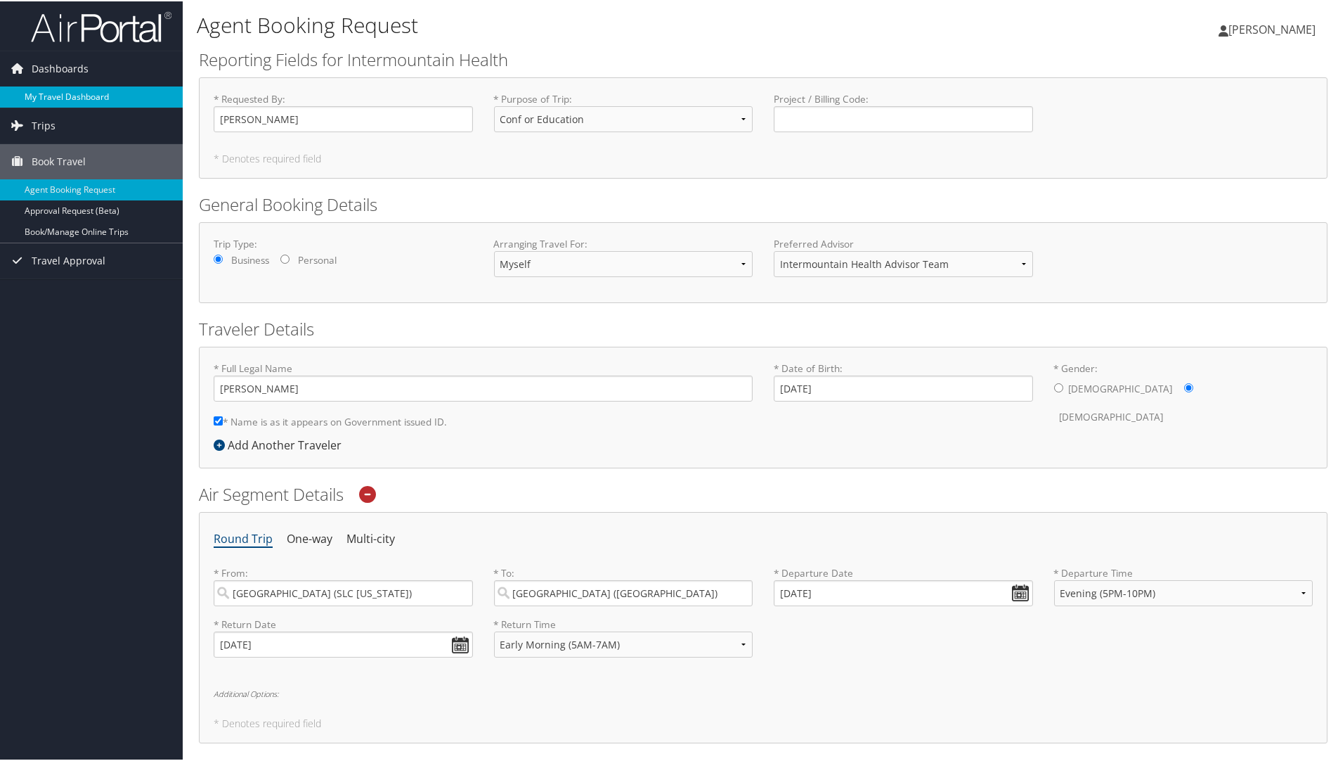
click at [69, 89] on link "My Travel Dashboard" at bounding box center [91, 95] width 183 height 21
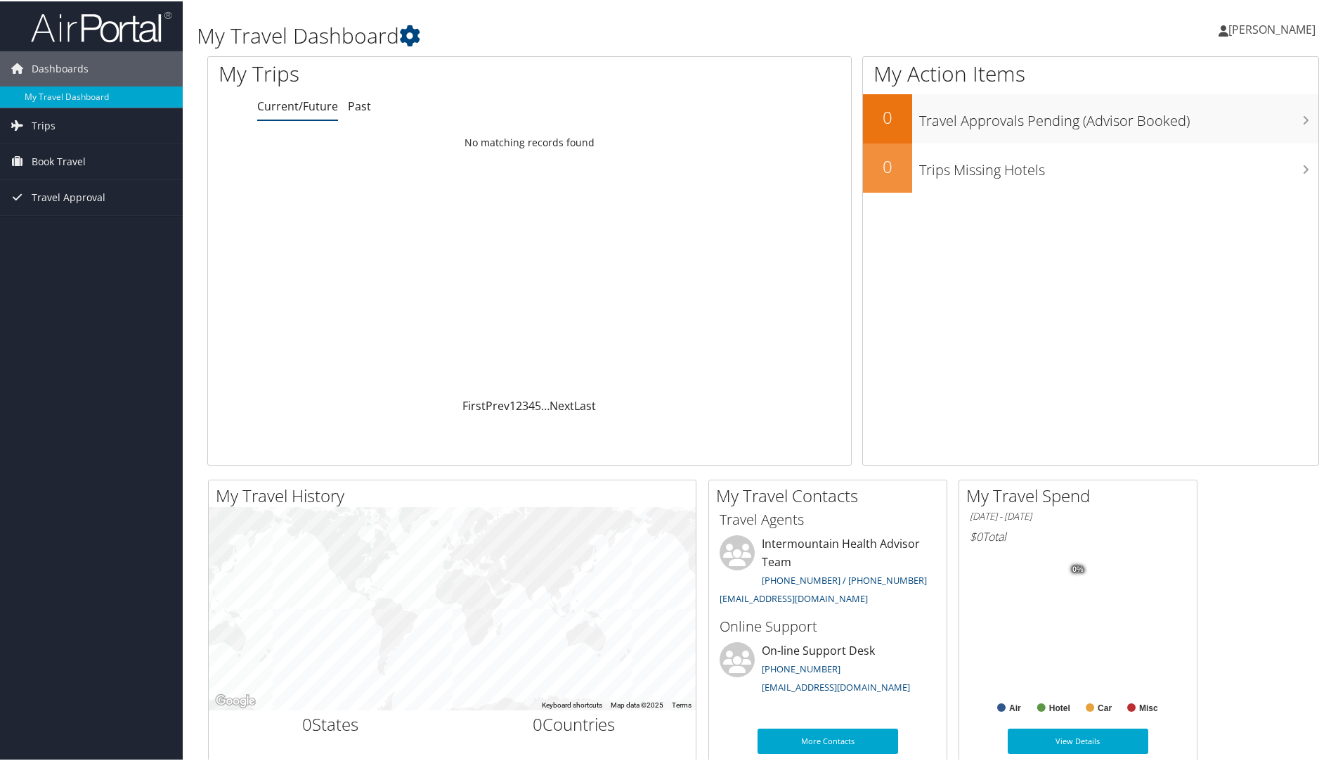
click at [1257, 25] on span "[PERSON_NAME]" at bounding box center [1272, 27] width 87 height 15
click at [1213, 103] on link "Travel Agency Contacts" at bounding box center [1235, 101] width 157 height 24
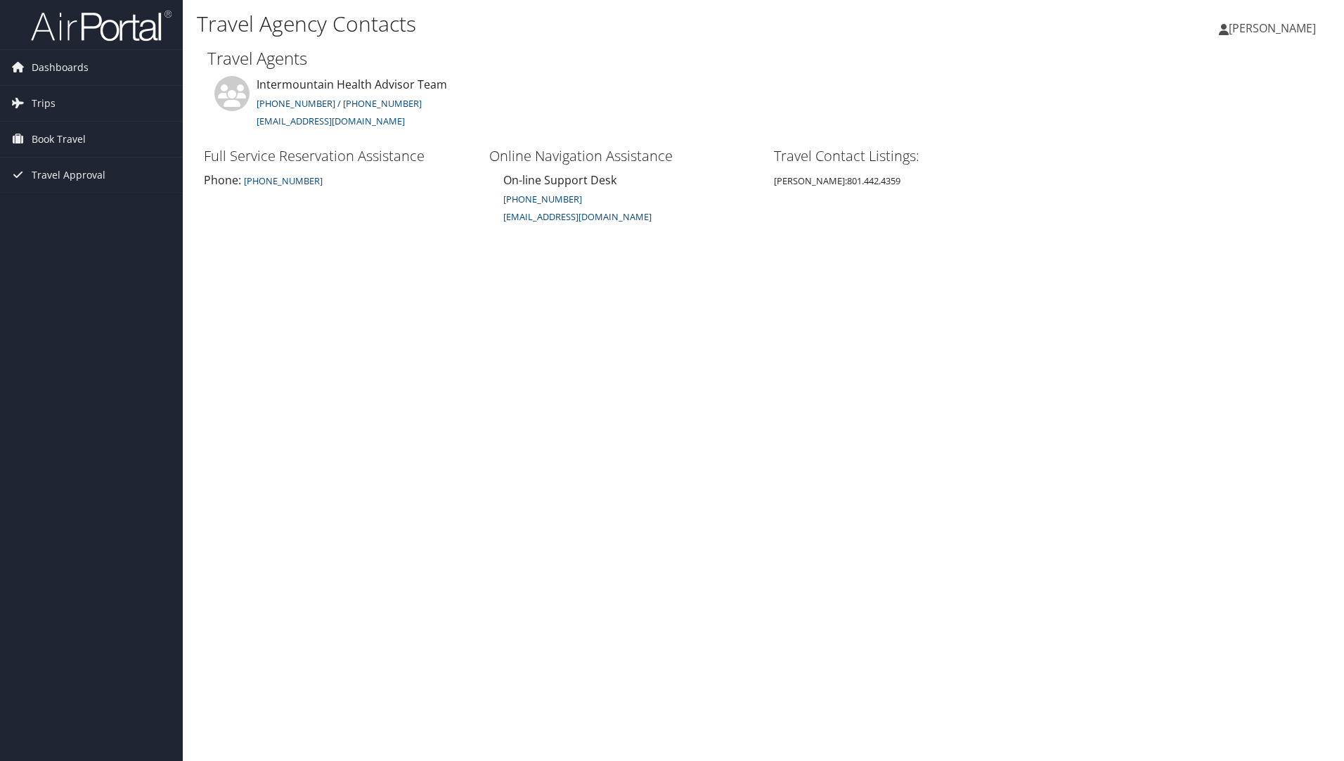
click at [1298, 25] on span "[PERSON_NAME]" at bounding box center [1272, 27] width 87 height 15
click at [1223, 120] on link "View Travel Profile" at bounding box center [1236, 125] width 157 height 24
